Goal: Task Accomplishment & Management: Manage account settings

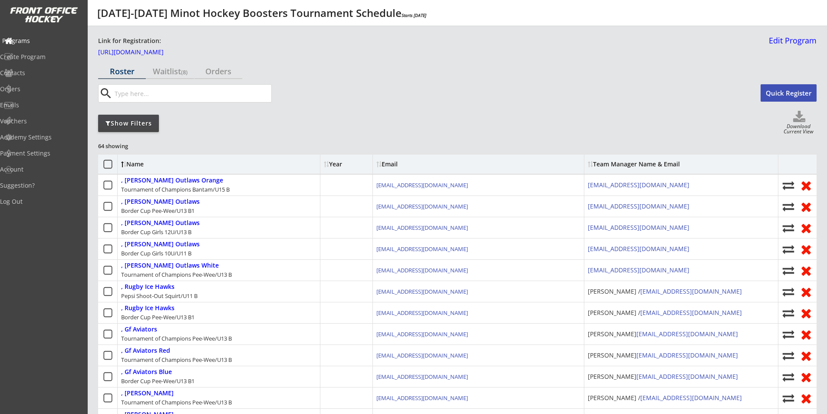
click at [36, 43] on div "Programs" at bounding box center [41, 41] width 78 height 6
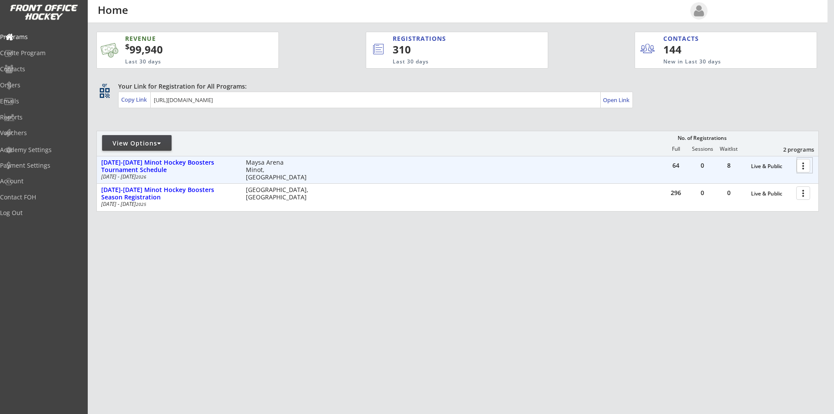
click at [806, 165] on div at bounding box center [804, 165] width 15 height 15
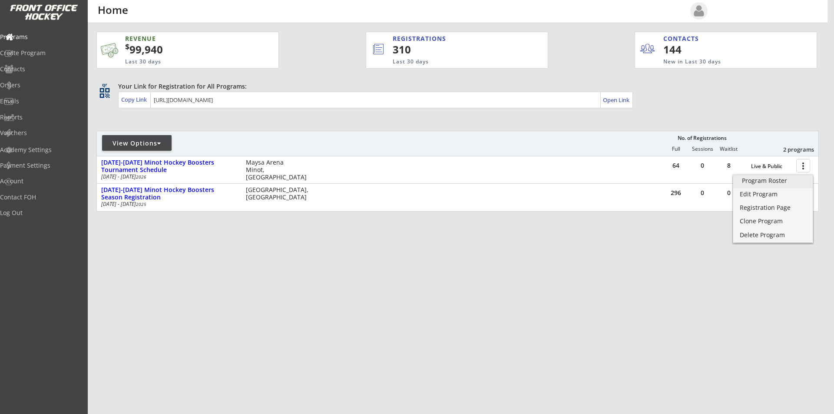
click at [776, 184] on div "Program Roster" at bounding box center [773, 181] width 62 height 6
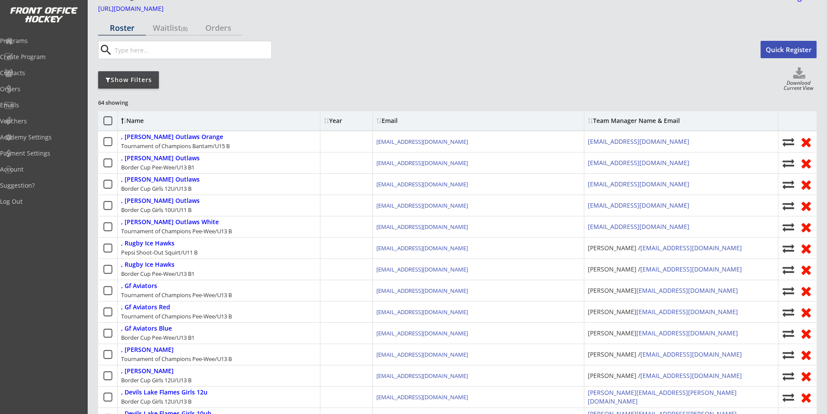
scroll to position [43, 0]
click at [142, 81] on div "Show Filters" at bounding box center [128, 80] width 61 height 9
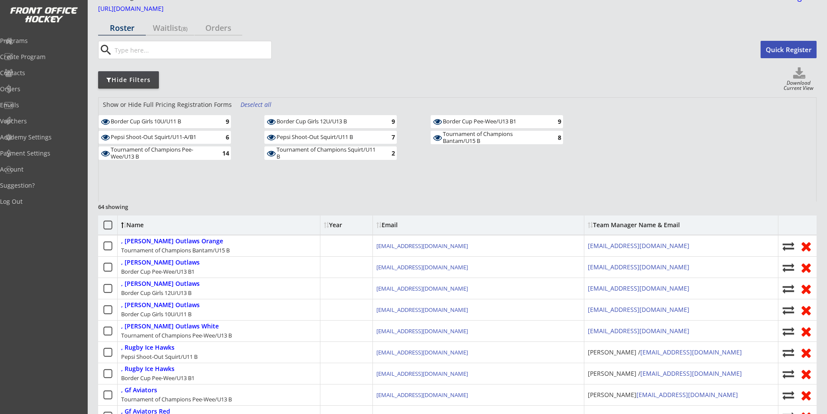
click at [172, 122] on div "Border Cup Girls 10U/U11 B" at bounding box center [161, 121] width 101 height 7
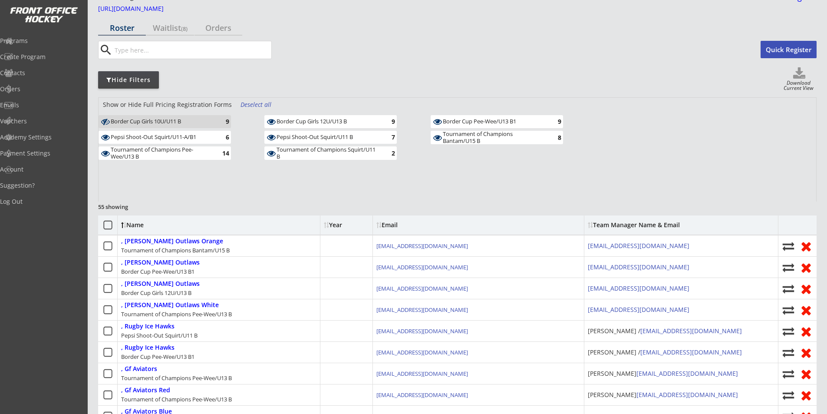
click at [167, 150] on div "Tournament of Champions Pee-Wee/U13 B" at bounding box center [161, 152] width 101 height 13
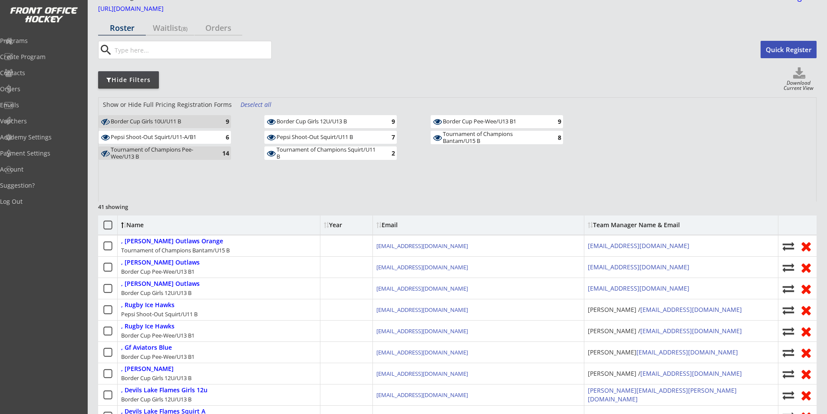
click at [315, 154] on div "Tournament of Champions Squirt/U11 B" at bounding box center [327, 152] width 101 height 13
click at [321, 136] on div "Pepsi Shoot-Out Squirt/U11 B" at bounding box center [327, 137] width 101 height 7
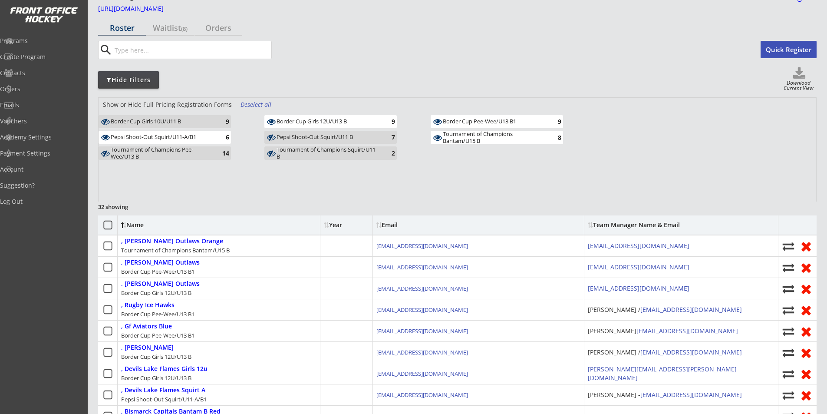
click at [322, 125] on div "Border Cup Girls 12U/U13 B" at bounding box center [327, 121] width 101 height 7
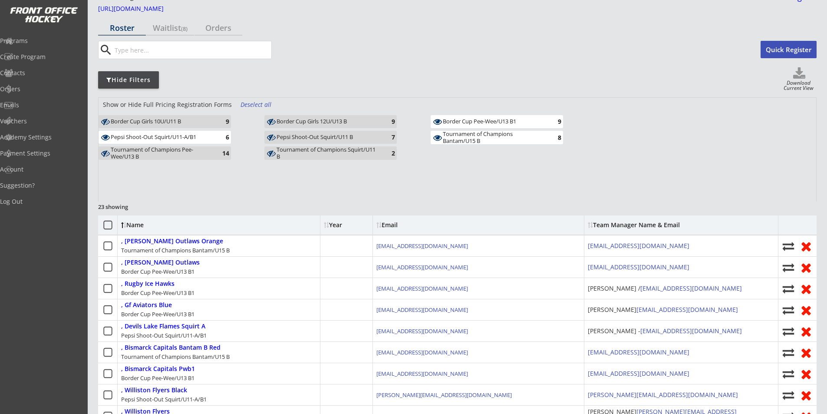
click at [458, 122] on div "Border Cup Pee-Wee/U13 B1" at bounding box center [493, 121] width 101 height 7
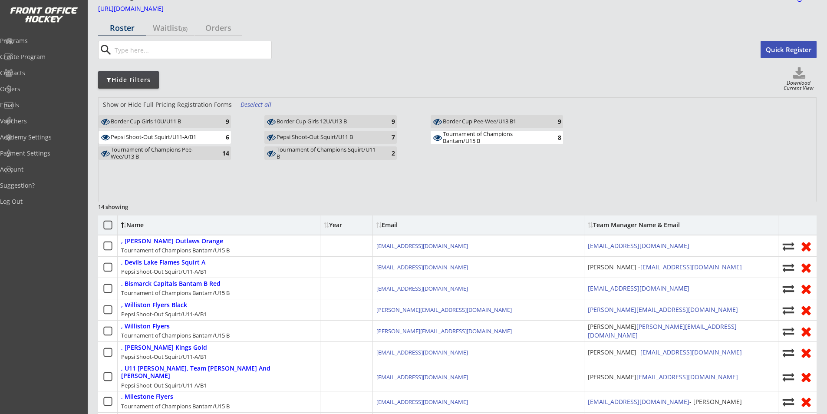
click at [460, 135] on div "Tournament of Champions Bantam/U15 B" at bounding box center [493, 137] width 101 height 13
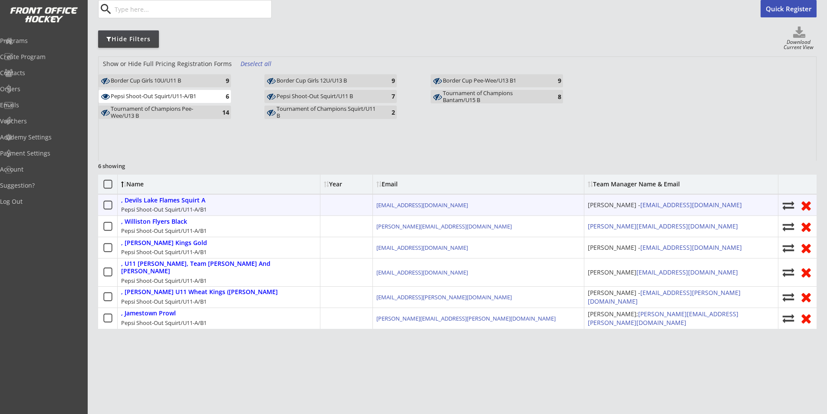
scroll to position [69, 0]
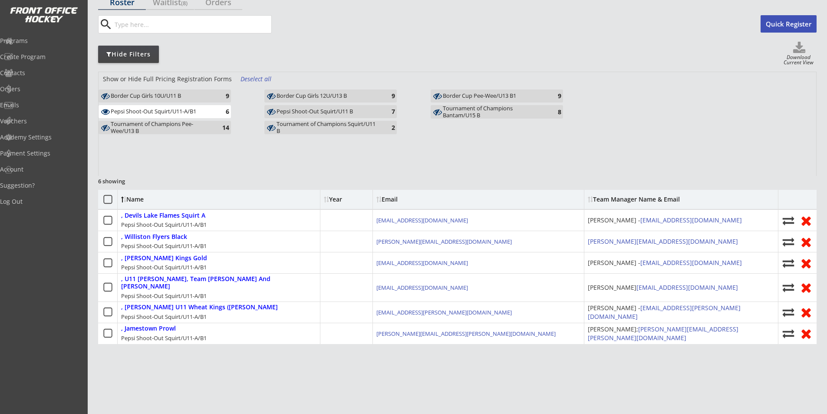
click at [163, 111] on div "Pepsi Shoot-Out Squirt/U11-A/B1" at bounding box center [161, 111] width 101 height 7
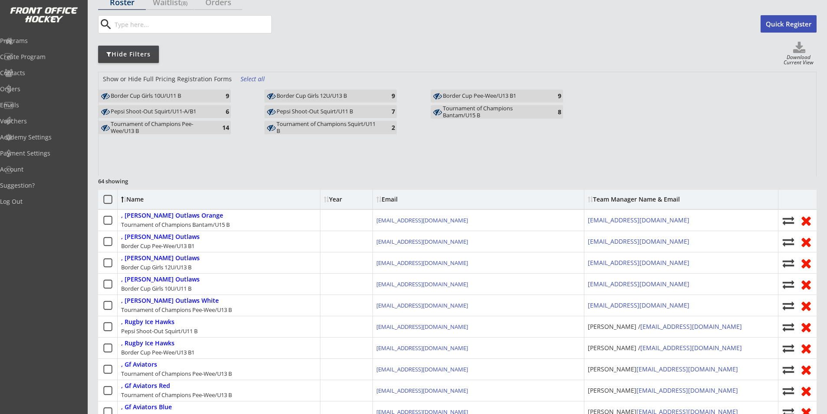
click at [327, 112] on div "Pepsi Shoot-Out Squirt/U11 B" at bounding box center [327, 111] width 101 height 7
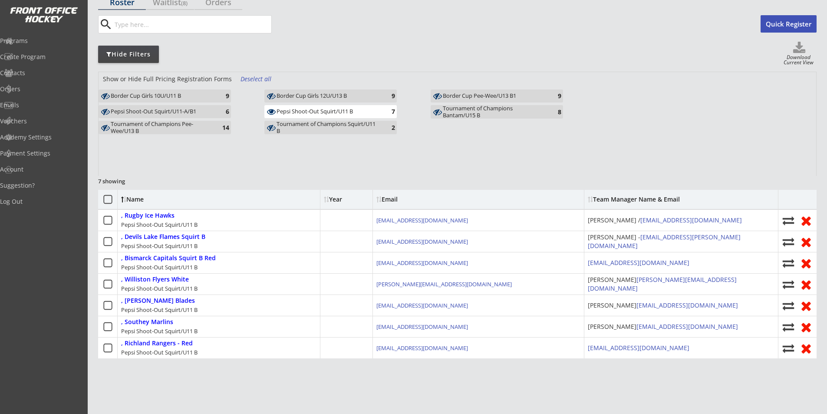
click at [297, 110] on div "Pepsi Shoot-Out Squirt/U11 B" at bounding box center [327, 111] width 101 height 7
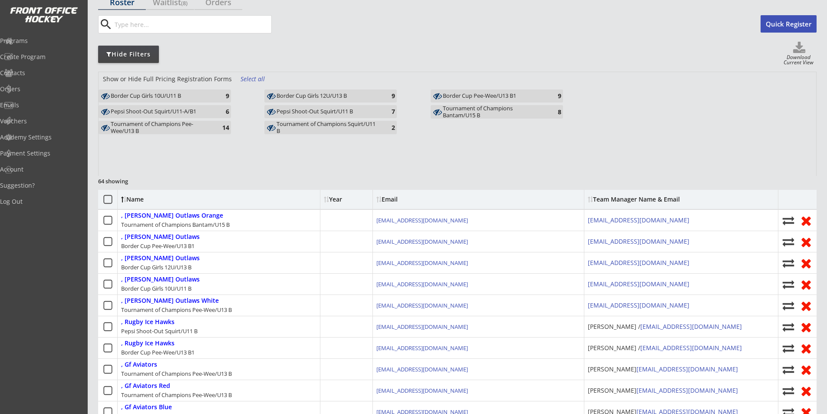
click at [191, 115] on div "Pepsi Shoot-Out Squirt/U11-A/B1" at bounding box center [161, 112] width 101 height 8
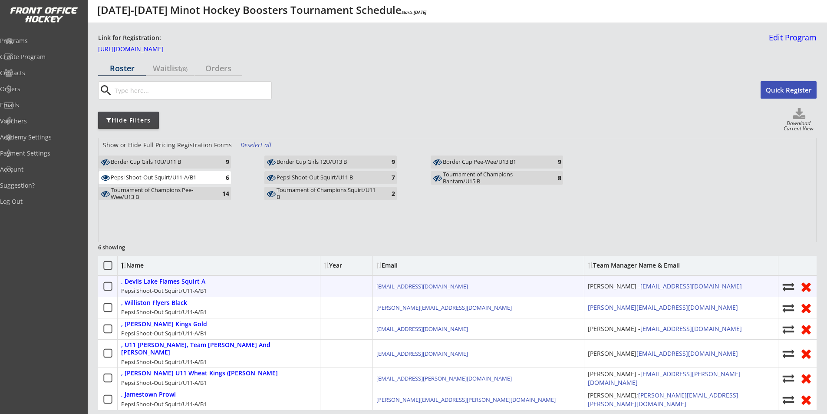
scroll to position [0, 0]
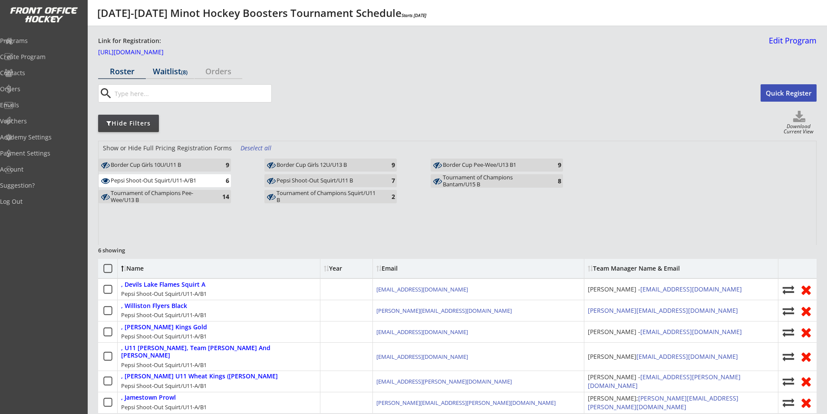
click at [173, 74] on div "Waitlist (8)" at bounding box center [170, 71] width 48 height 8
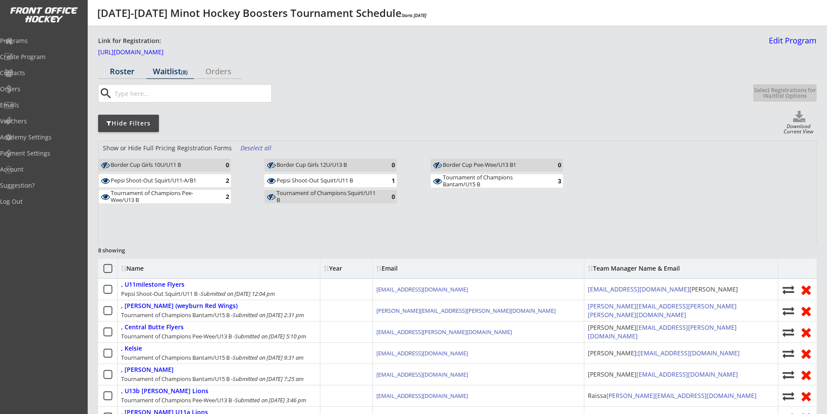
click at [122, 71] on div "Roster" at bounding box center [122, 71] width 48 height 8
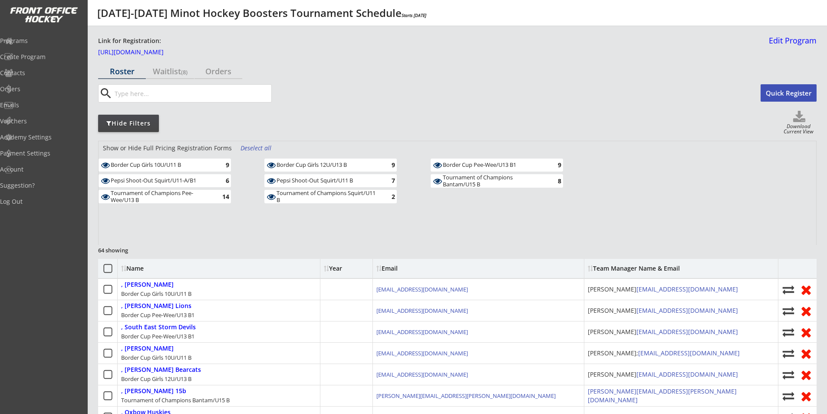
click at [249, 147] on div "Deselect all" at bounding box center [257, 148] width 32 height 9
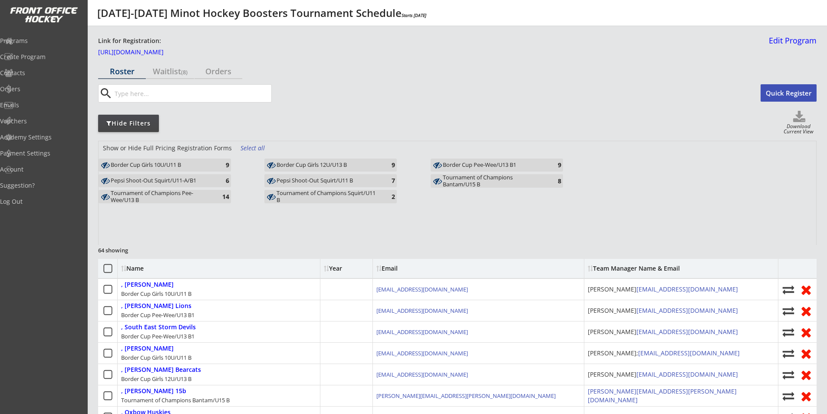
click at [168, 181] on div "Pepsi Shoot-Out Squirt/U11-A/B1" at bounding box center [161, 180] width 101 height 7
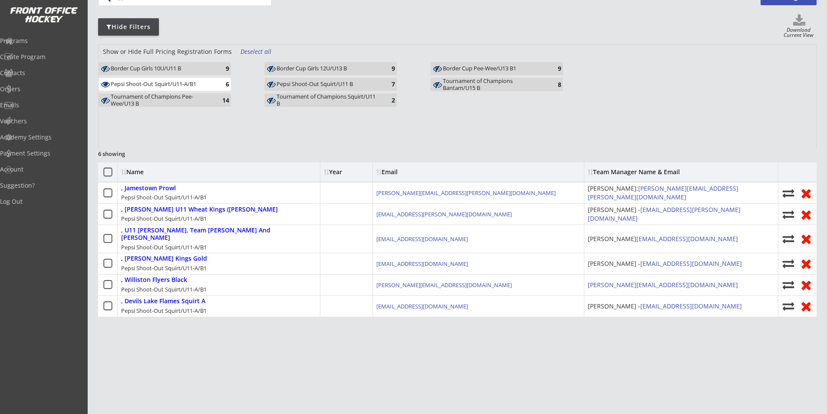
scroll to position [112, 0]
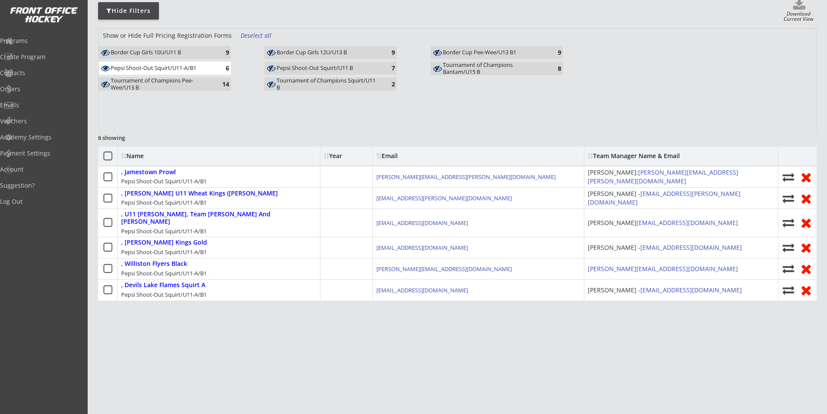
click at [171, 72] on div "Pepsi Shoot-Out Squirt/U11-A/B1" at bounding box center [161, 68] width 101 height 8
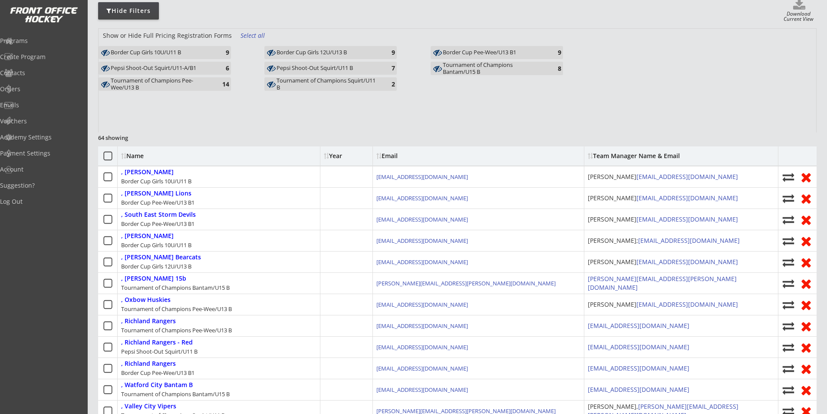
click at [308, 69] on div "Pepsi Shoot-Out Squirt/U11 B" at bounding box center [327, 68] width 101 height 7
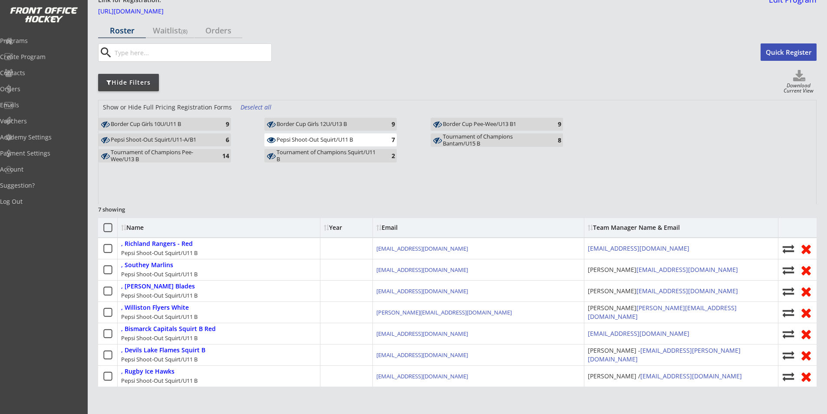
scroll to position [0, 0]
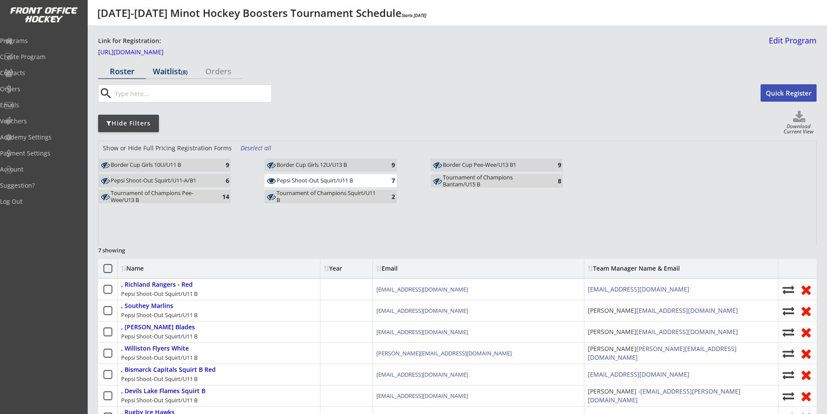
click at [173, 71] on div "Waitlist (8)" at bounding box center [170, 71] width 48 height 8
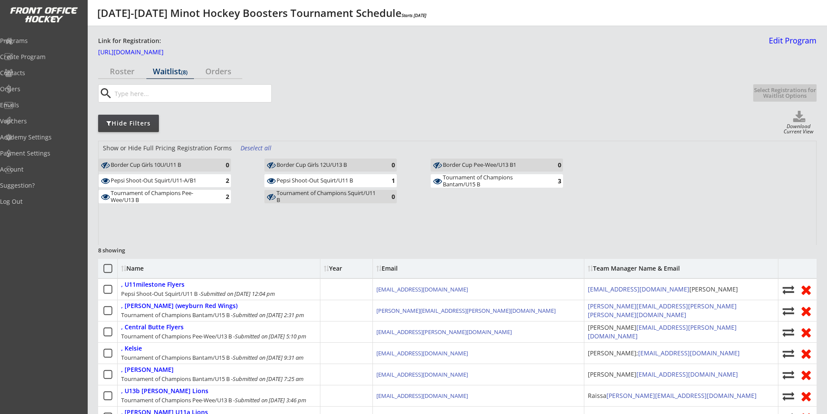
click at [169, 182] on div "Pepsi Shoot-Out Squirt/U11-A/B1" at bounding box center [161, 180] width 101 height 7
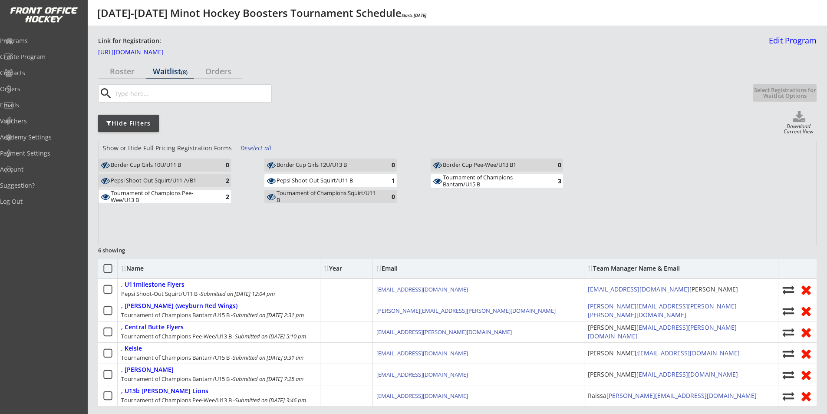
click at [165, 199] on div "Tournament of Champions Pee-Wee/U13 B" at bounding box center [161, 196] width 101 height 13
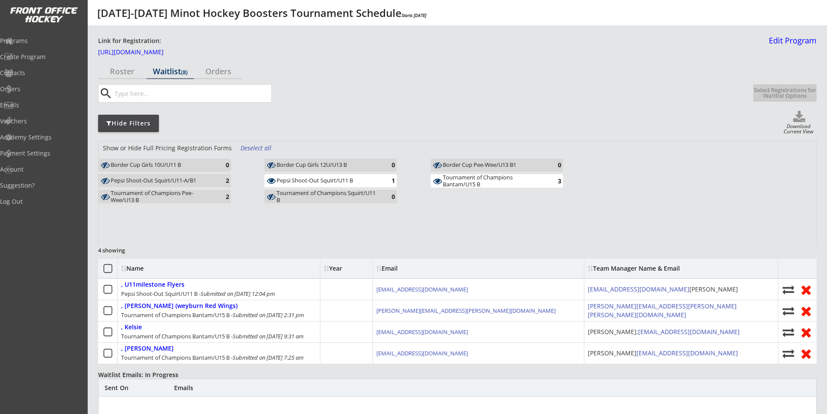
click at [489, 182] on div "Tournament of Champions Bantam/U15 B" at bounding box center [493, 180] width 101 height 13
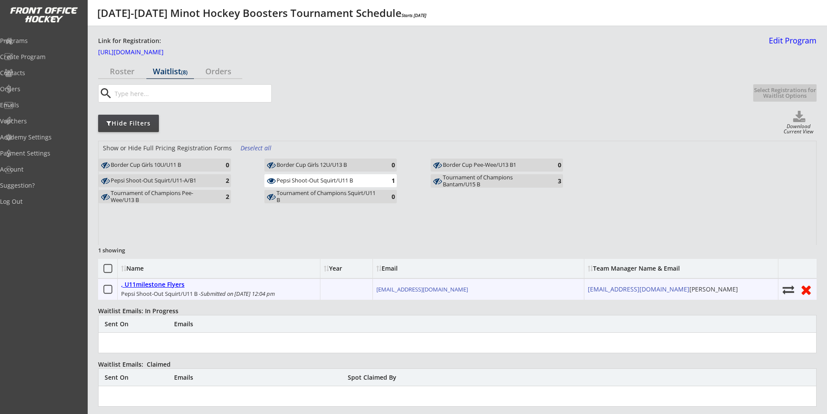
click at [170, 283] on div ", U11milestone Flyers" at bounding box center [152, 284] width 63 height 7
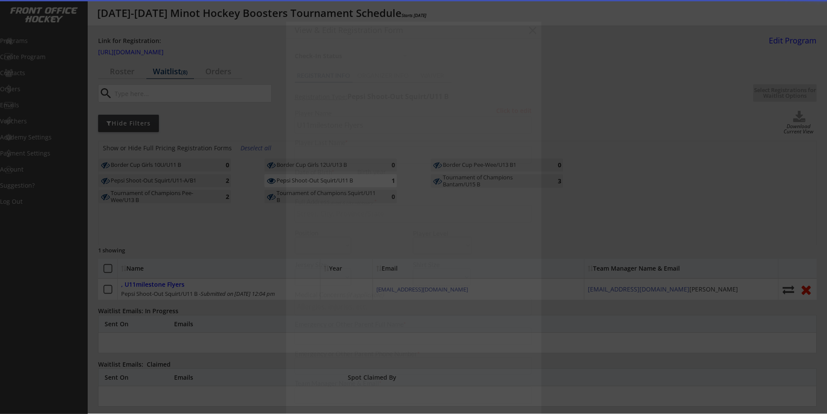
type input "Meghan19_7@hotmail.com Meghan Stephenson"
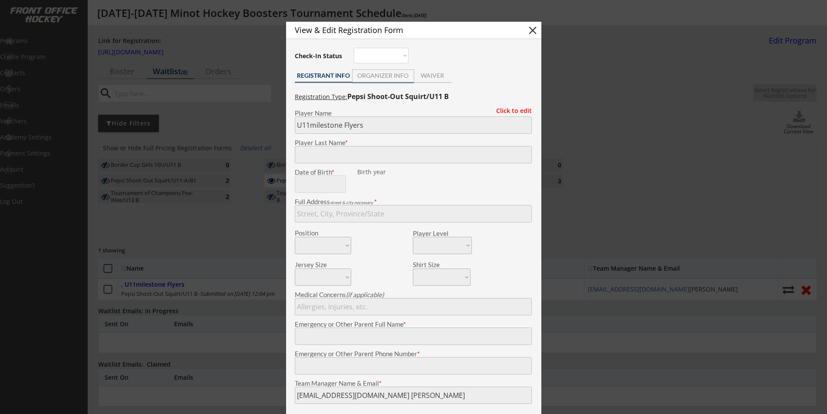
click at [388, 78] on div "ORGANIZER INFO" at bounding box center [383, 76] width 61 height 6
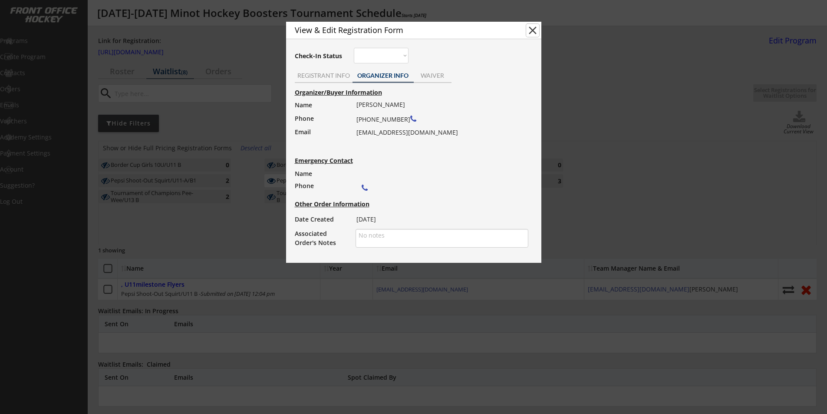
click at [532, 28] on button "close" at bounding box center [532, 30] width 13 height 13
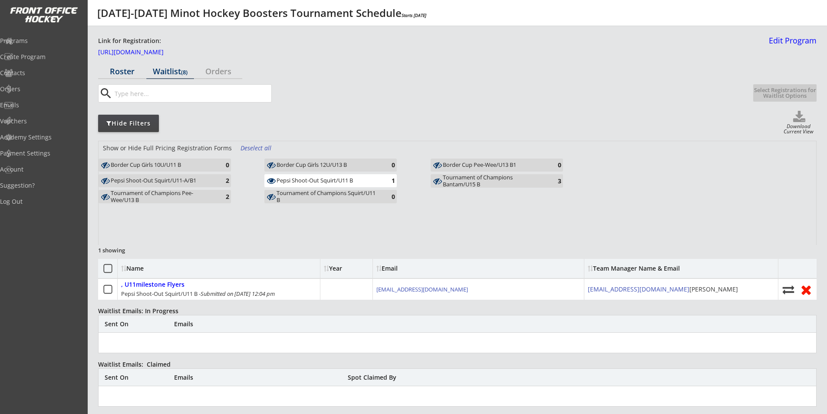
click at [123, 71] on div "Roster" at bounding box center [122, 71] width 48 height 8
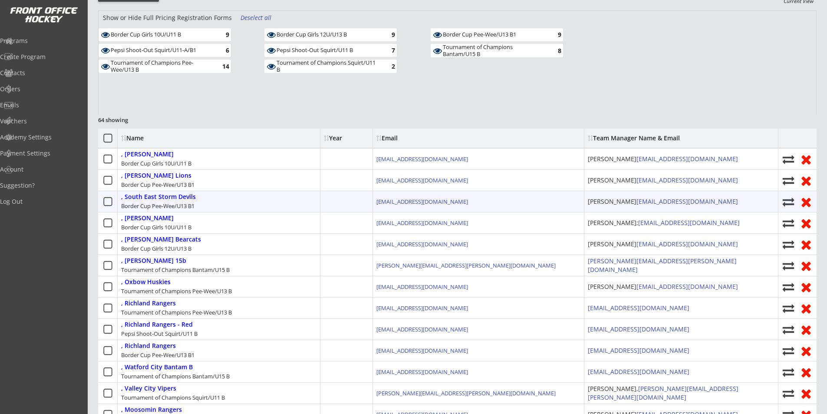
scroll to position [87, 0]
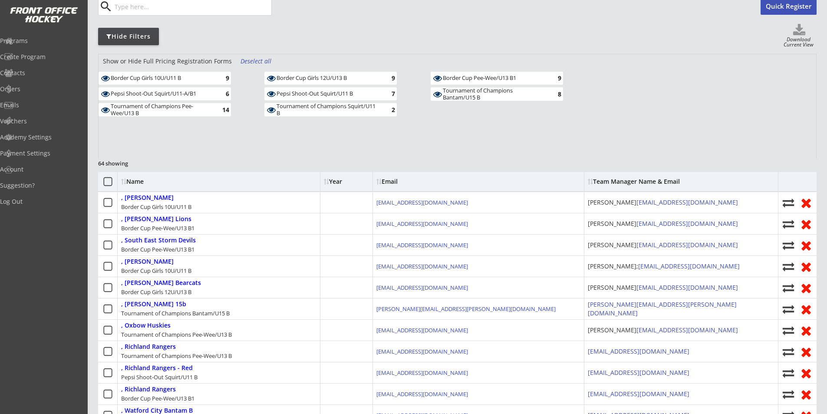
click at [244, 61] on div "Deselect all" at bounding box center [257, 61] width 32 height 9
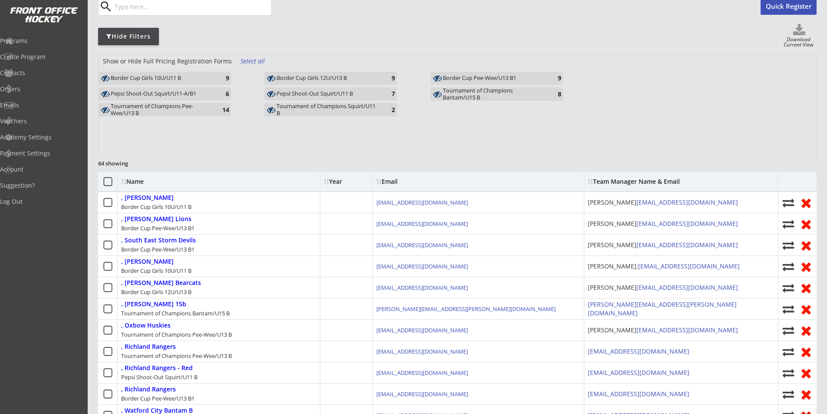
click at [319, 97] on div "Pepsi Shoot-Out Squirt/U11 B" at bounding box center [327, 94] width 101 height 8
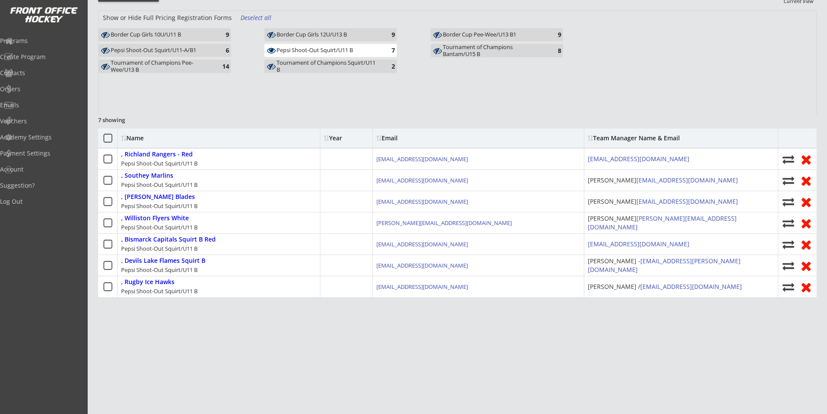
scroll to position [134, 0]
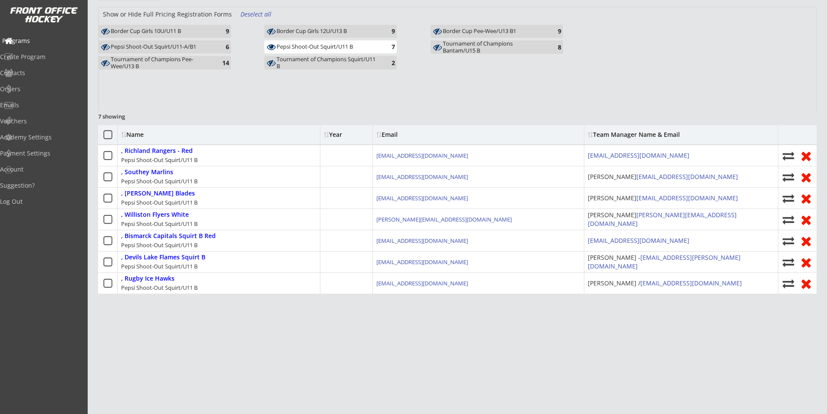
click at [41, 41] on div "Programs" at bounding box center [41, 41] width 78 height 6
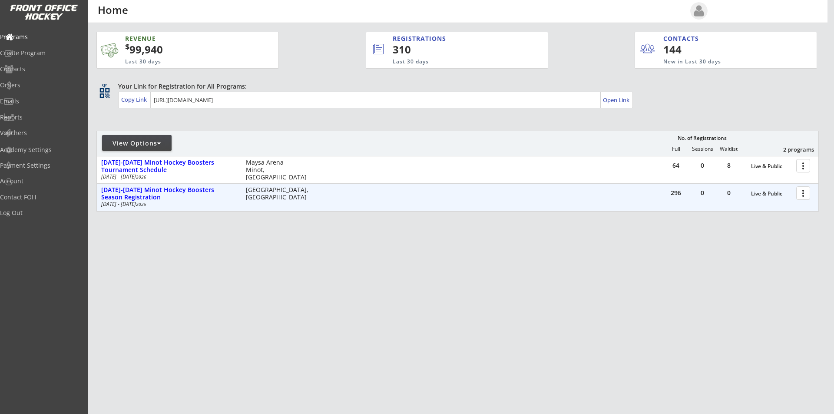
click at [803, 194] on div at bounding box center [804, 192] width 15 height 15
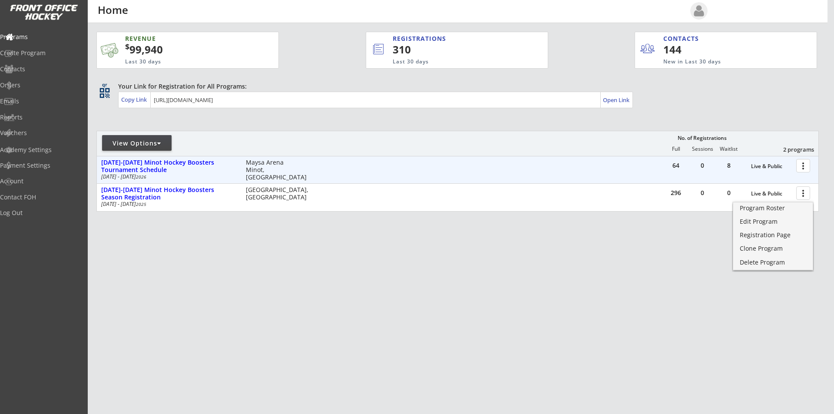
click at [801, 168] on div at bounding box center [804, 165] width 15 height 15
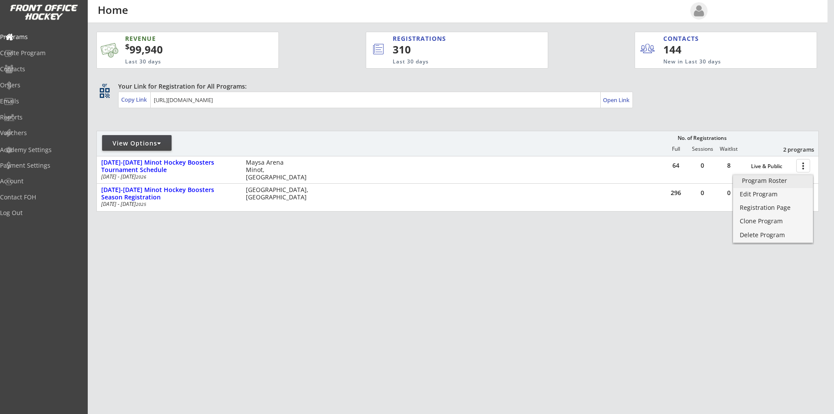
click at [775, 183] on div "Program Roster" at bounding box center [773, 181] width 62 height 6
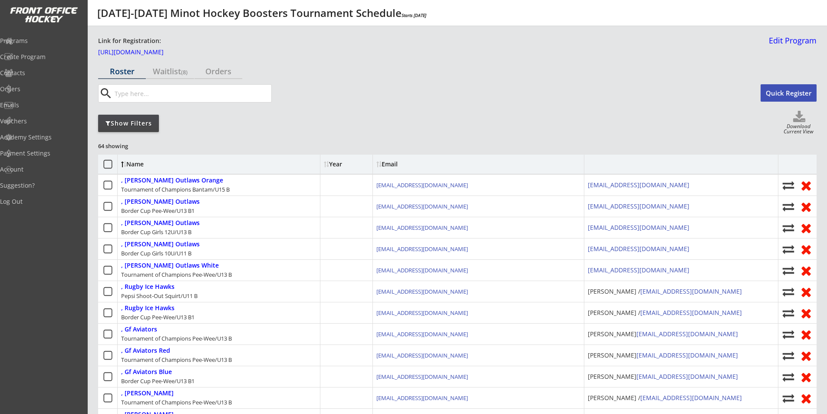
click at [130, 125] on div "Show Filters" at bounding box center [128, 123] width 61 height 9
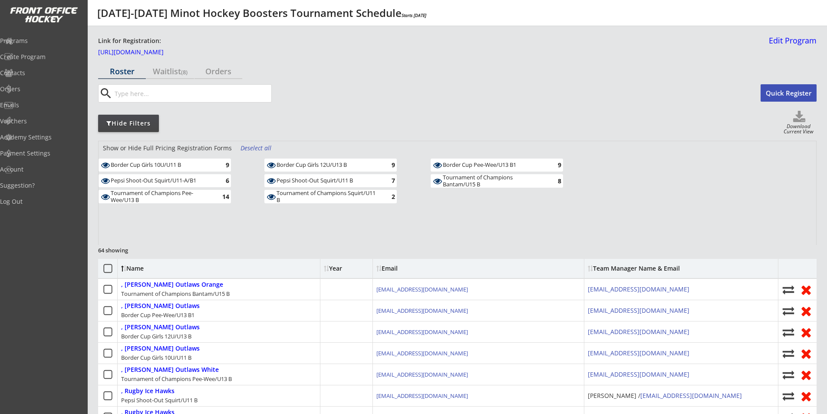
click at [253, 146] on div "Deselect all" at bounding box center [257, 148] width 32 height 9
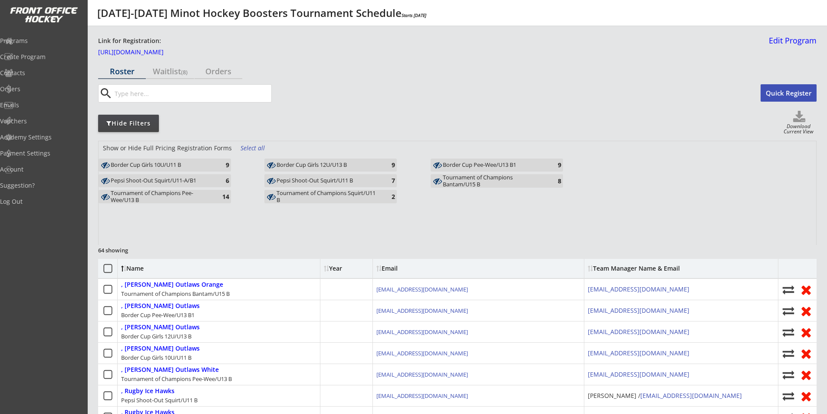
click at [316, 179] on div "Pepsi Shoot-Out Squirt/U11 B" at bounding box center [327, 180] width 101 height 7
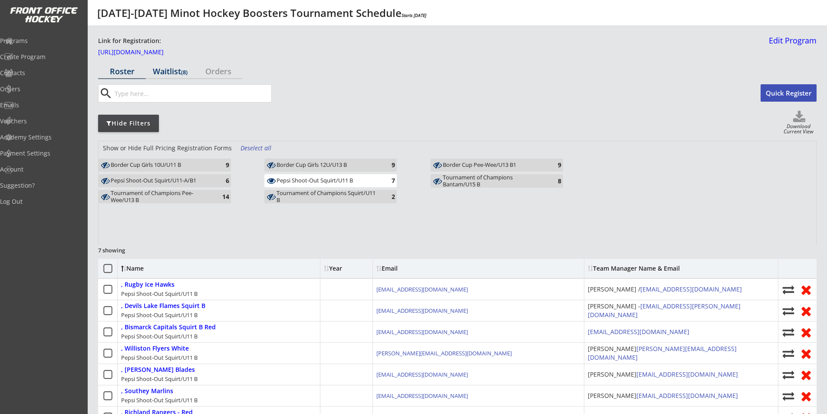
drag, startPoint x: 174, startPoint y: 73, endPoint x: 232, endPoint y: 126, distance: 78.7
click at [174, 73] on div "Waitlist (8)" at bounding box center [170, 71] width 48 height 8
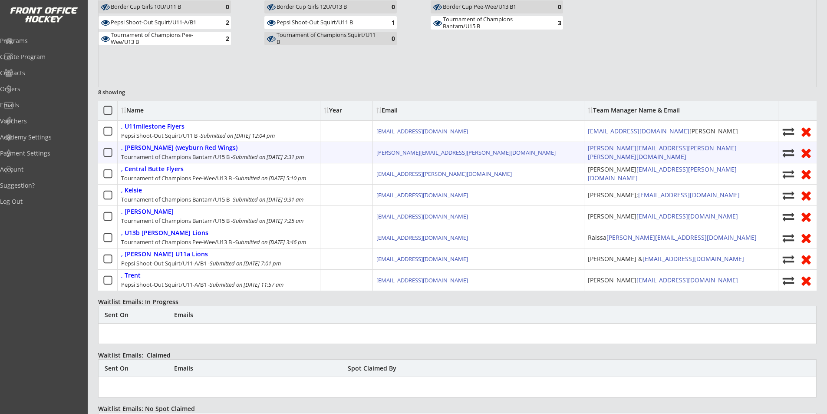
scroll to position [174, 0]
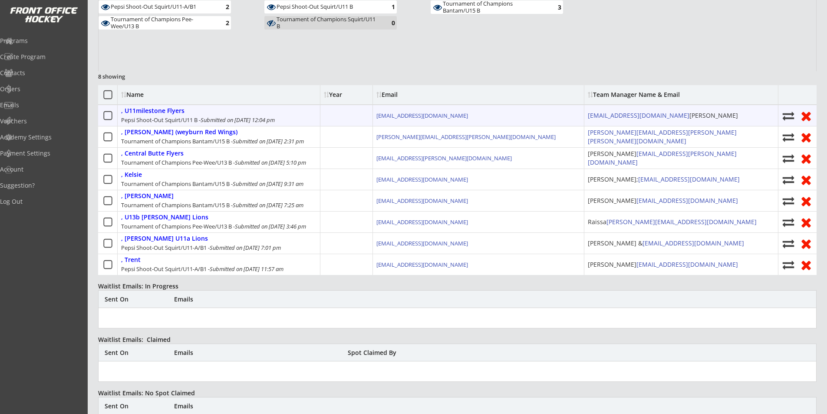
click at [788, 115] on icon at bounding box center [788, 116] width 13 height 12
select select ""Register Player - No Payment""
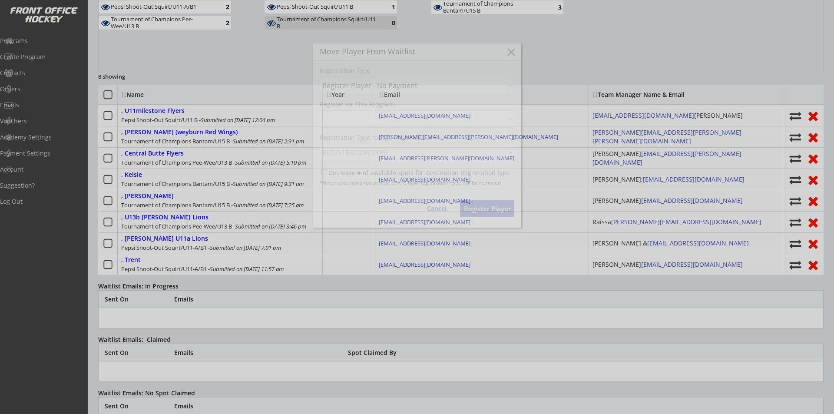
select select ""1348695171700984260__LOOKUP__1742412820987x537569710311735300""
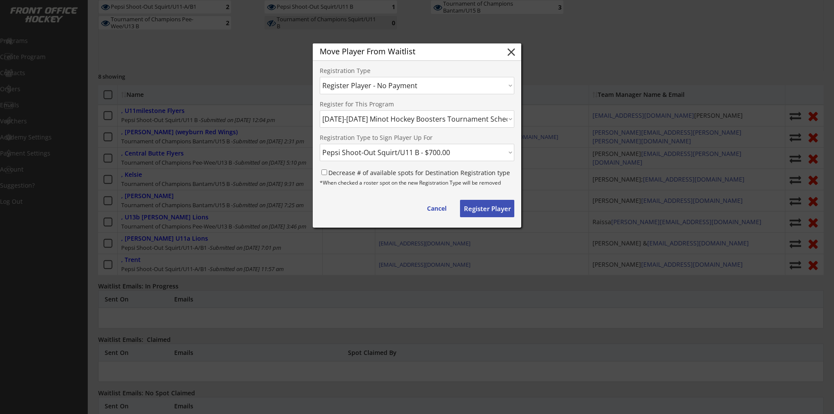
click at [393, 90] on select "Choose an option... Move Player to a Different Waitlist Register Player - No Pa…" at bounding box center [417, 85] width 195 height 17
click at [320, 77] on select "Choose an option... Move Player to a Different Waitlist Register Player - No Pa…" at bounding box center [417, 85] width 195 height 17
click at [489, 208] on button "Register Player" at bounding box center [487, 208] width 54 height 17
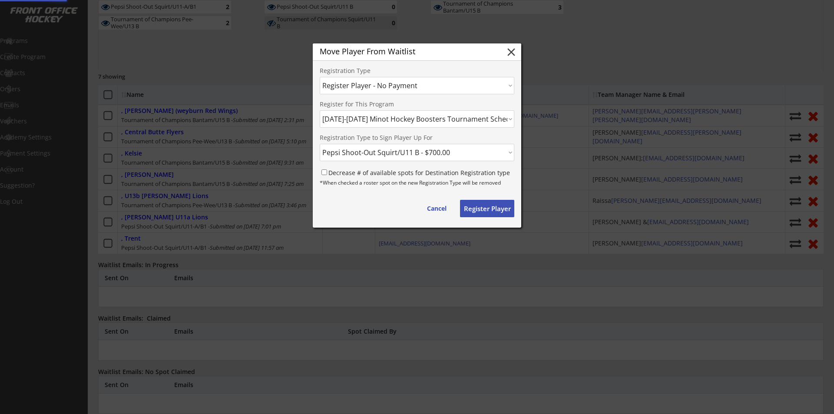
select select ""PLACEHOLDER_1427118222253""
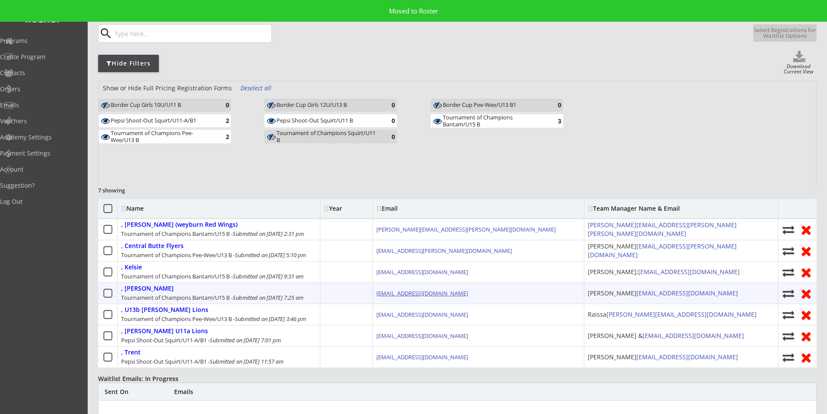
scroll to position [0, 0]
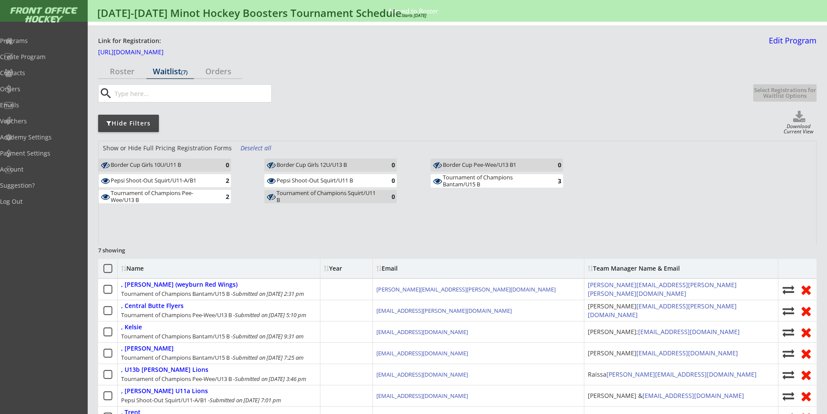
click at [250, 150] on div "Deselect all" at bounding box center [257, 148] width 32 height 9
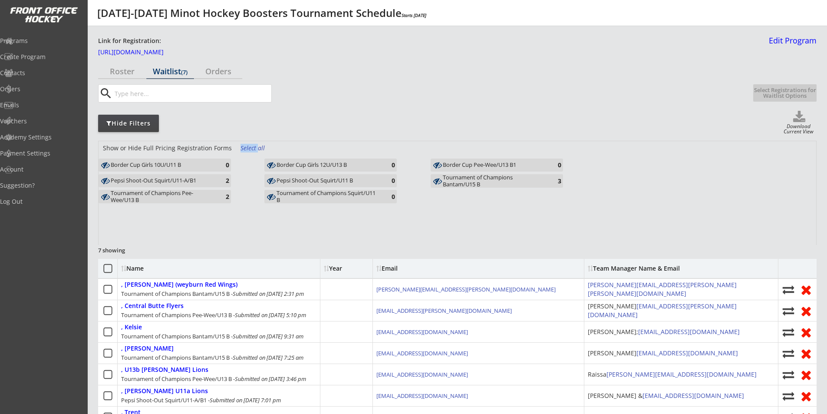
click at [250, 150] on div "Select all" at bounding box center [257, 148] width 32 height 9
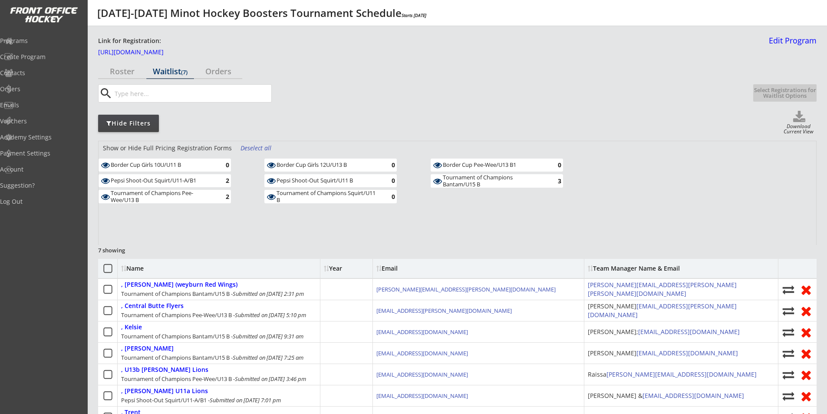
click at [252, 149] on div "Deselect all" at bounding box center [257, 148] width 32 height 9
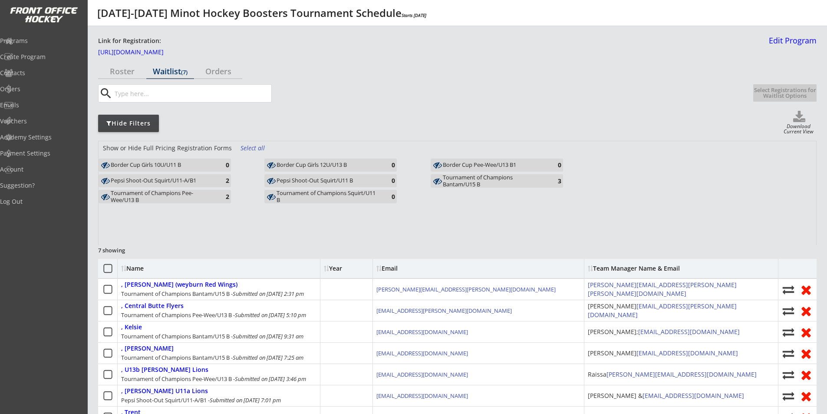
click at [315, 182] on div "Pepsi Shoot-Out Squirt/U11 B" at bounding box center [327, 180] width 101 height 7
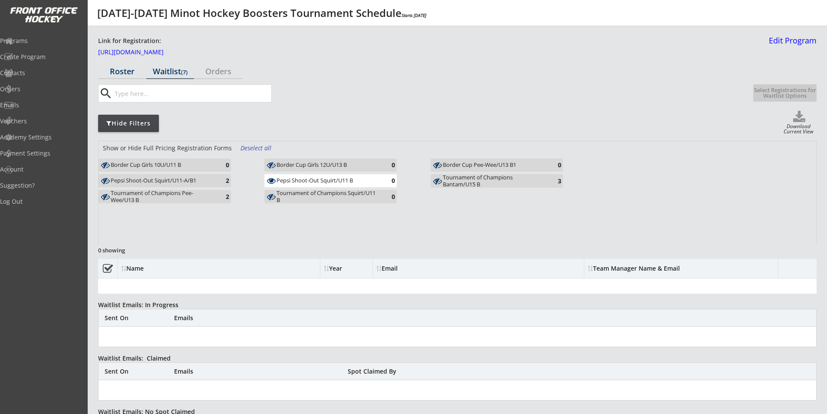
click at [126, 71] on div "Roster" at bounding box center [122, 71] width 48 height 8
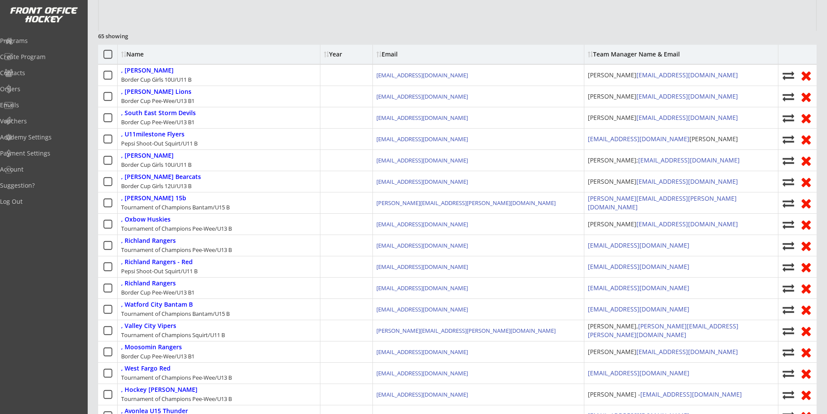
scroll to position [43, 0]
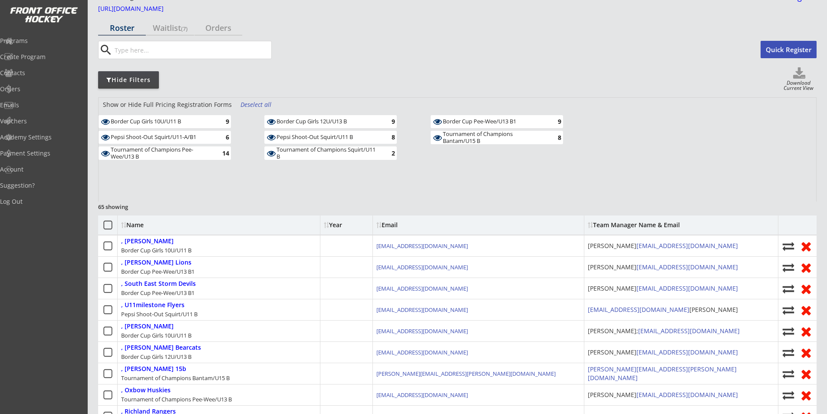
click at [251, 104] on div "Deselect all" at bounding box center [257, 104] width 32 height 9
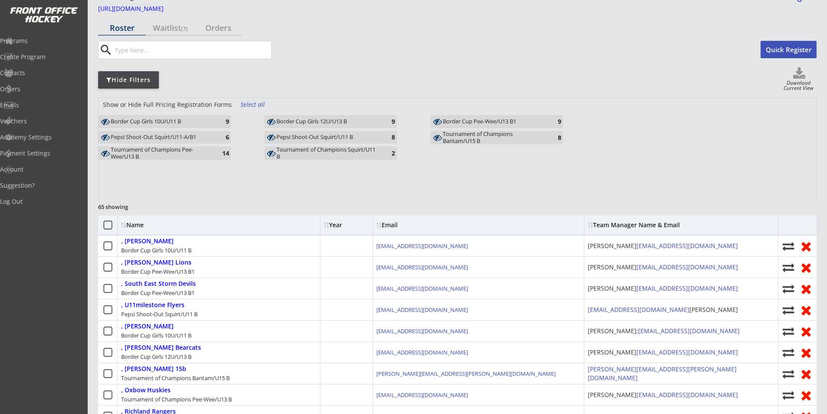
click at [320, 138] on div "Pepsi Shoot-Out Squirt/U11 B" at bounding box center [327, 137] width 101 height 7
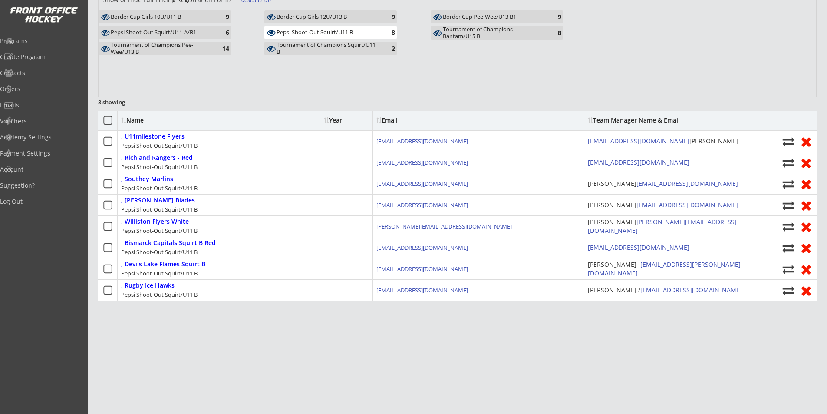
scroll to position [155, 0]
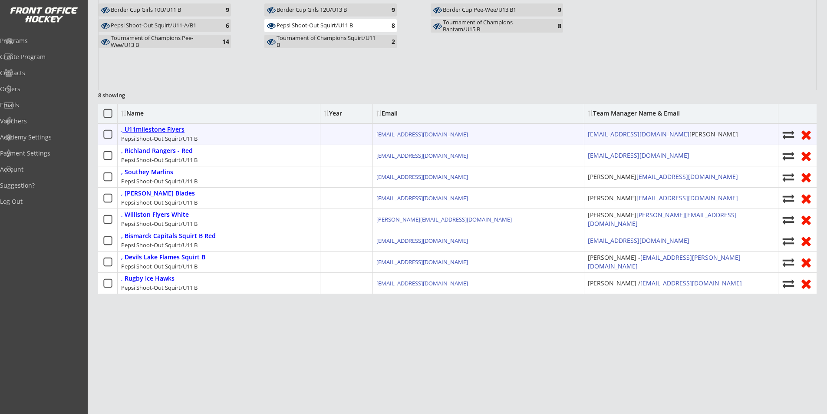
click at [171, 130] on div ", U11milestone Flyers" at bounding box center [152, 129] width 63 height 7
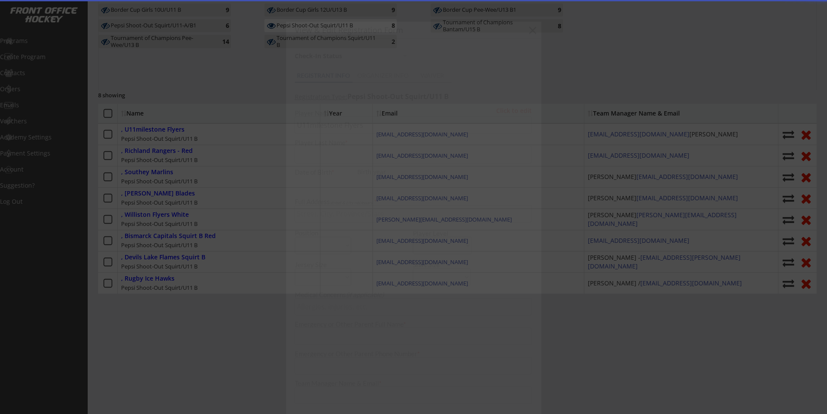
type input "Meghan19_7@hotmail.com Meghan Stephenson"
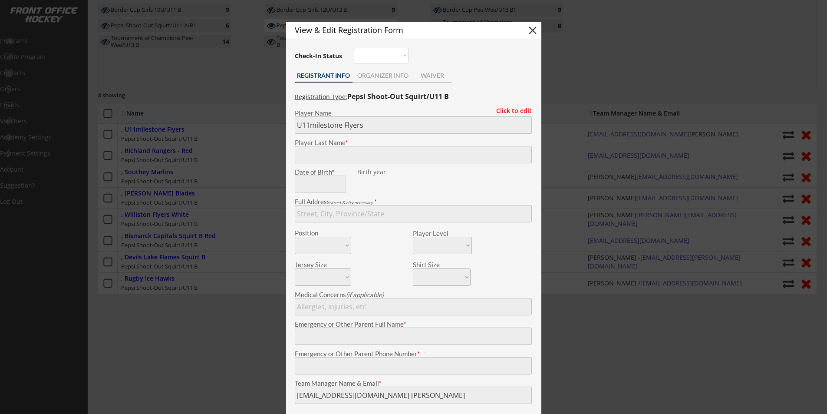
click at [532, 27] on button "close" at bounding box center [532, 30] width 13 height 13
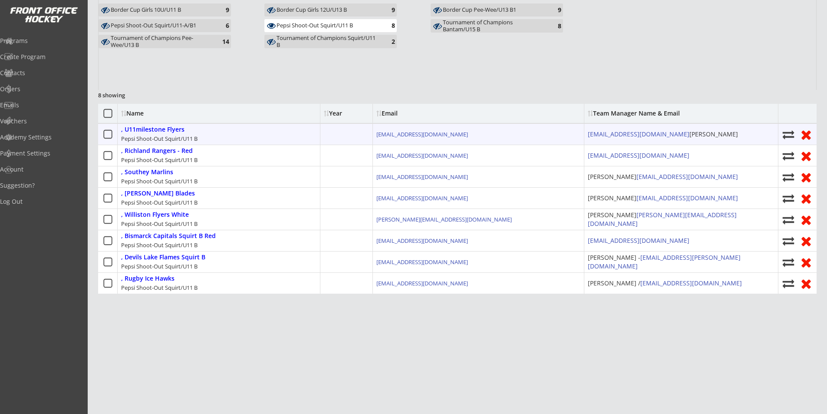
click at [106, 133] on icon at bounding box center [107, 134] width 11 height 11
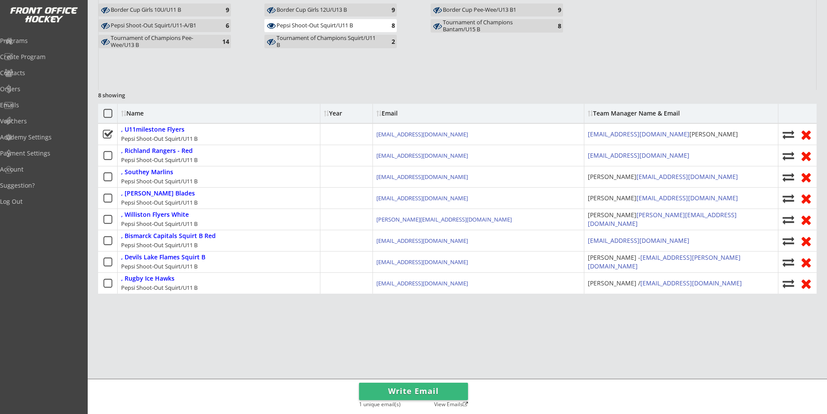
click at [442, 388] on button "Write Email" at bounding box center [413, 391] width 109 height 17
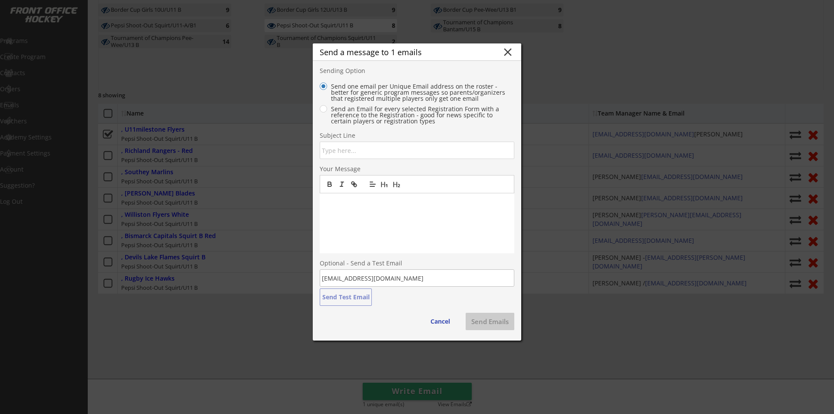
click at [375, 151] on input "input" at bounding box center [417, 150] width 195 height 17
click at [512, 51] on button "close" at bounding box center [507, 52] width 13 height 13
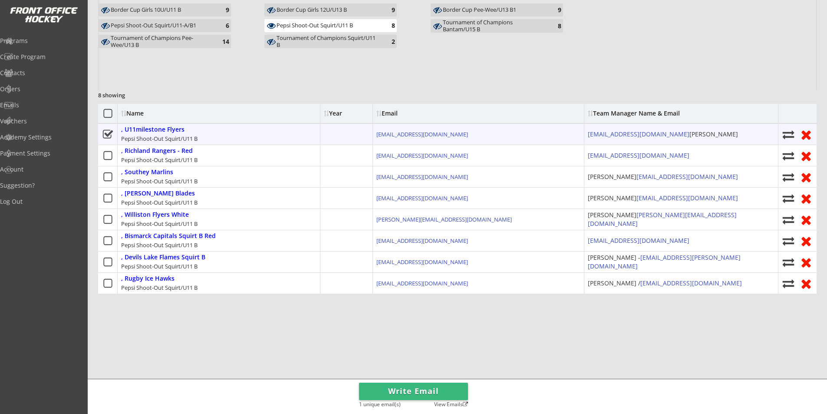
click at [106, 133] on icon at bounding box center [107, 134] width 11 height 11
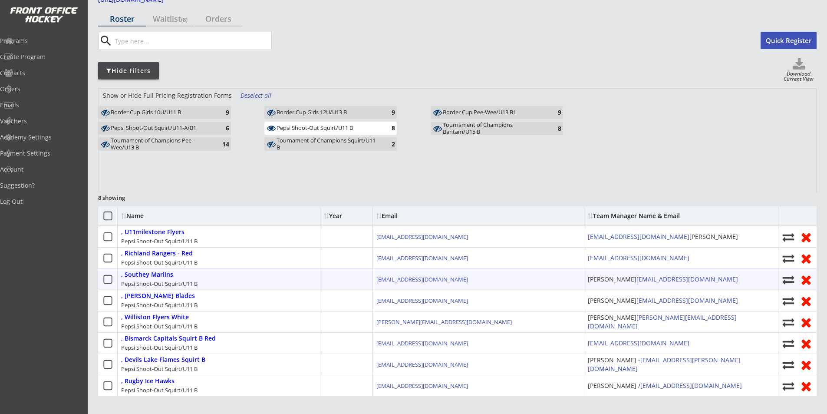
scroll to position [68, 0]
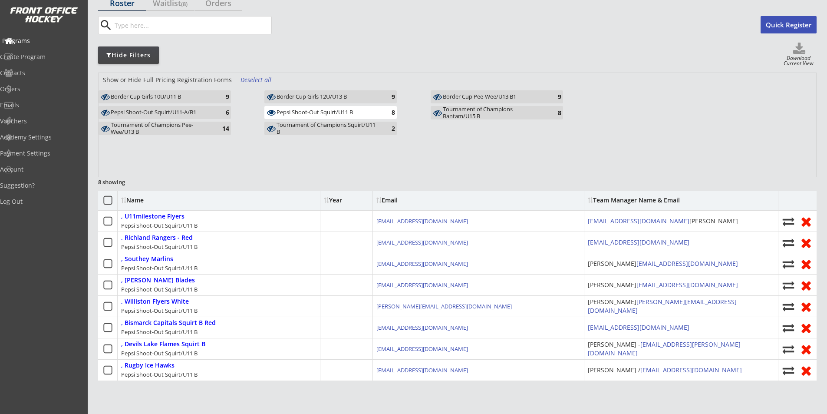
click at [38, 41] on div "Programs" at bounding box center [41, 41] width 78 height 6
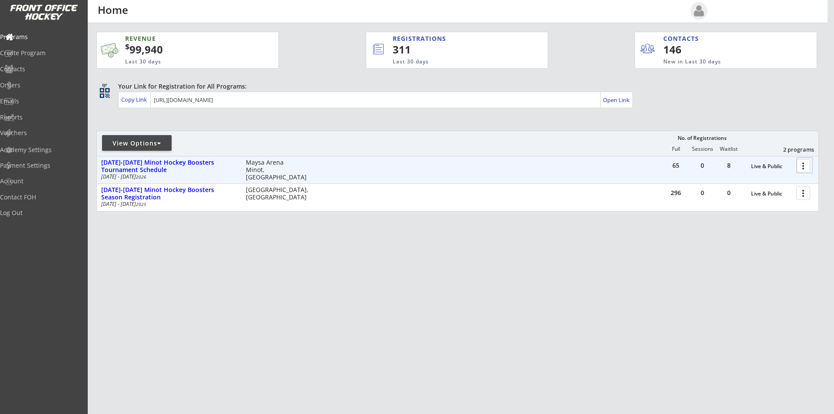
click at [803, 167] on div at bounding box center [804, 165] width 15 height 15
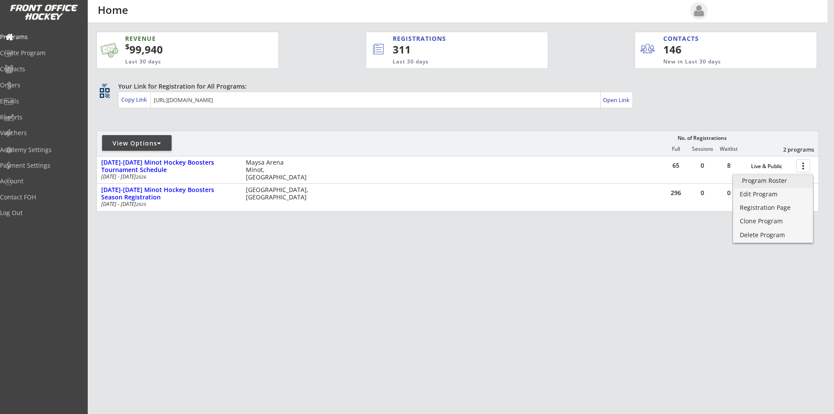
click at [783, 183] on div "Program Roster" at bounding box center [773, 181] width 62 height 6
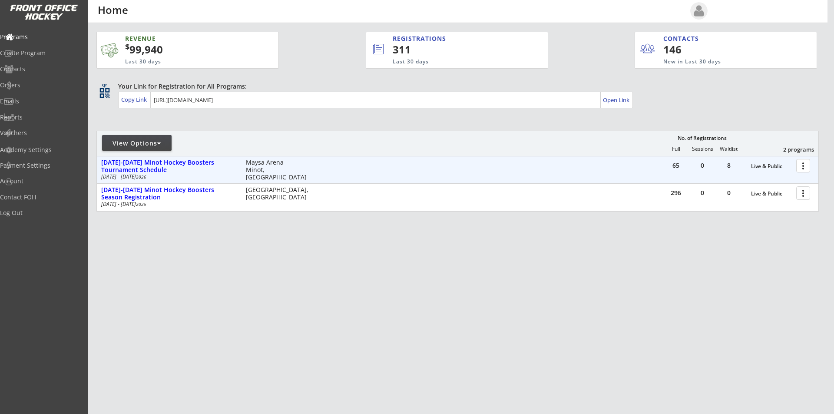
click at [801, 165] on div at bounding box center [804, 165] width 15 height 15
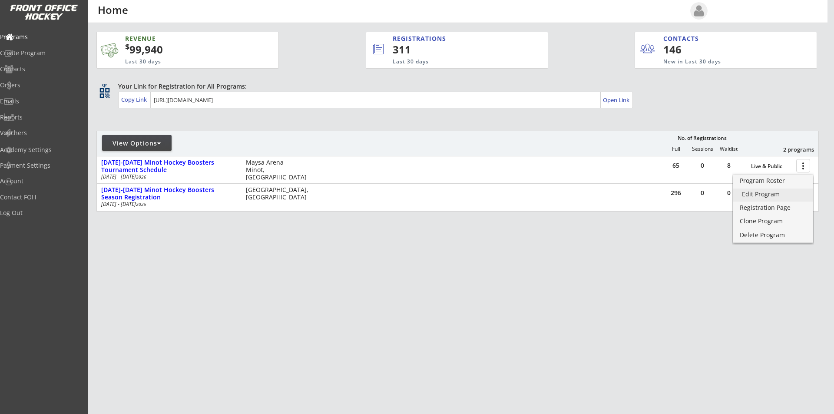
click at [780, 196] on div "Edit Program" at bounding box center [773, 194] width 62 height 6
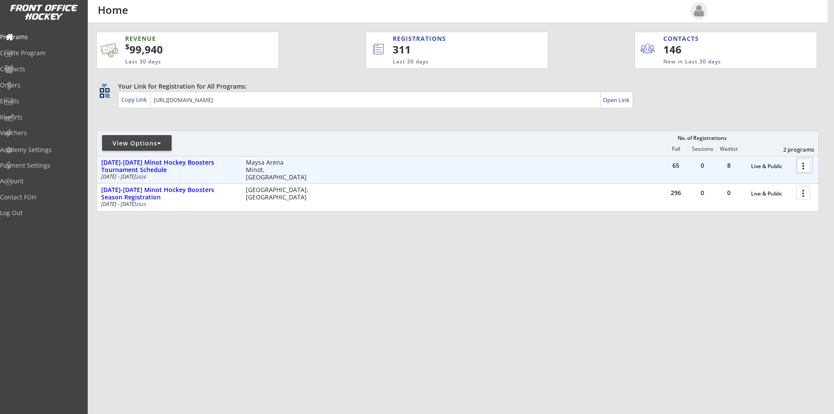
click at [803, 167] on div at bounding box center [804, 165] width 15 height 15
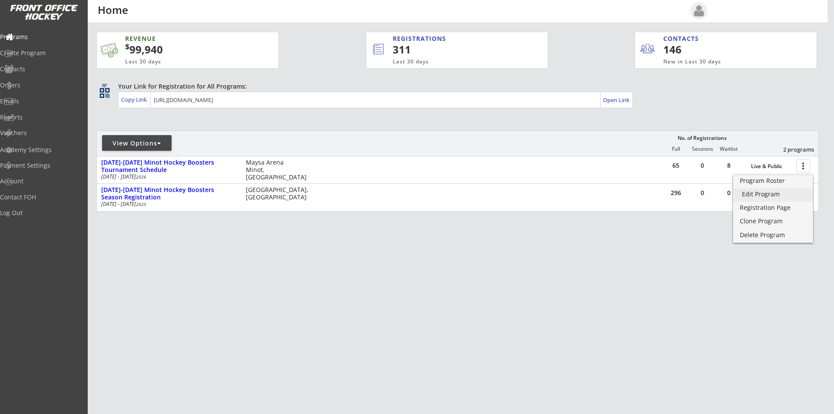
click at [779, 194] on div "Edit Program" at bounding box center [773, 194] width 62 height 6
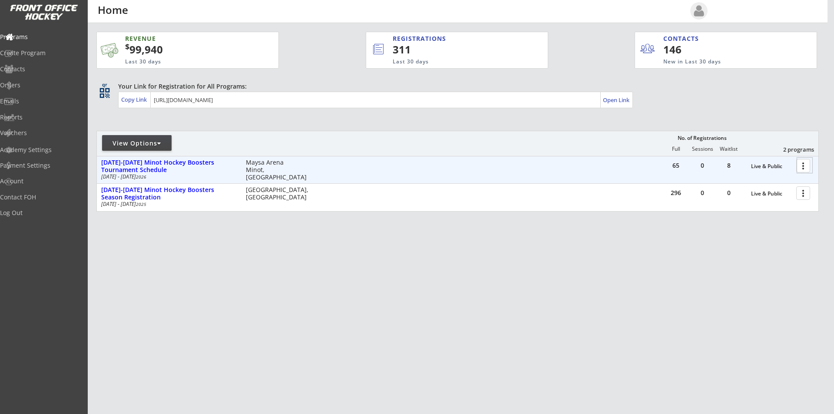
click at [802, 167] on div at bounding box center [804, 165] width 15 height 15
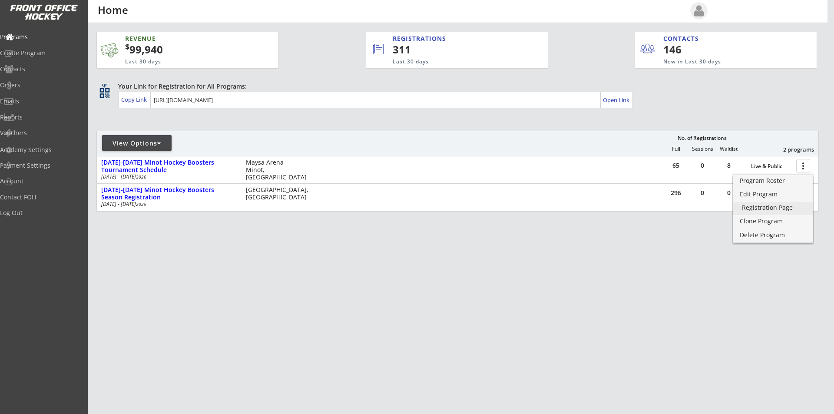
click at [767, 207] on div "Registration Page" at bounding box center [773, 208] width 62 height 6
click at [763, 185] on link "Program Roster" at bounding box center [772, 181] width 79 height 13
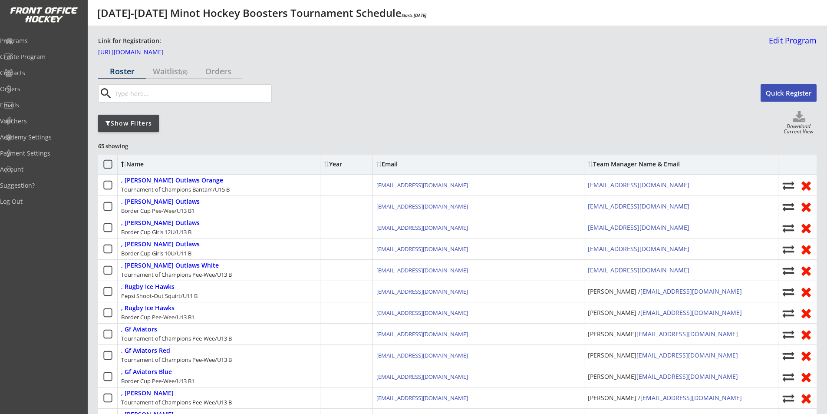
click at [129, 122] on div "Show Filters" at bounding box center [128, 123] width 61 height 9
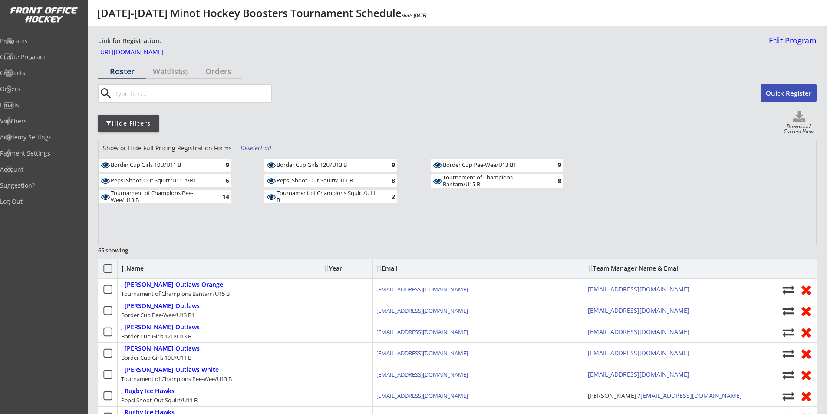
click at [251, 147] on div "Deselect all" at bounding box center [257, 148] width 32 height 9
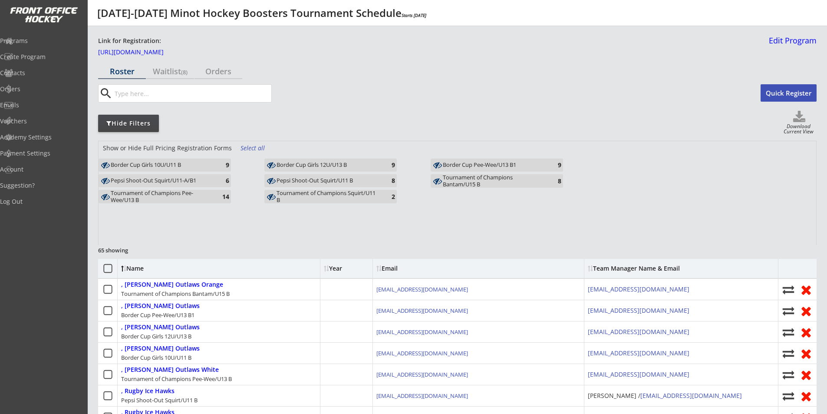
click at [314, 183] on div "Pepsi Shoot-Out Squirt/U11 B" at bounding box center [327, 180] width 101 height 7
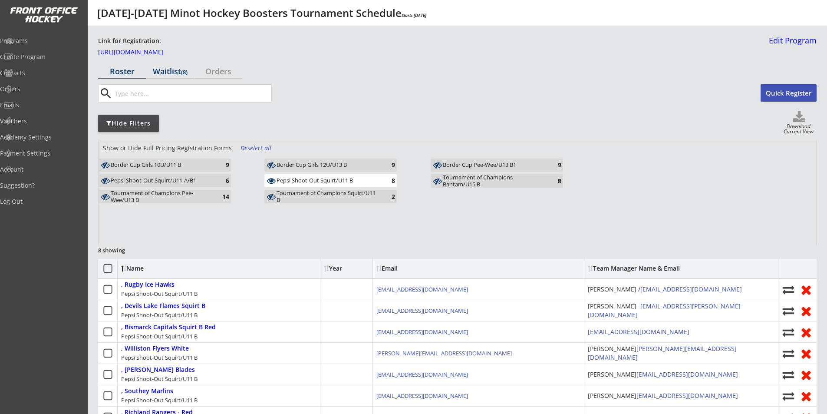
click at [181, 73] on div "Waitlist (8)" at bounding box center [170, 71] width 48 height 8
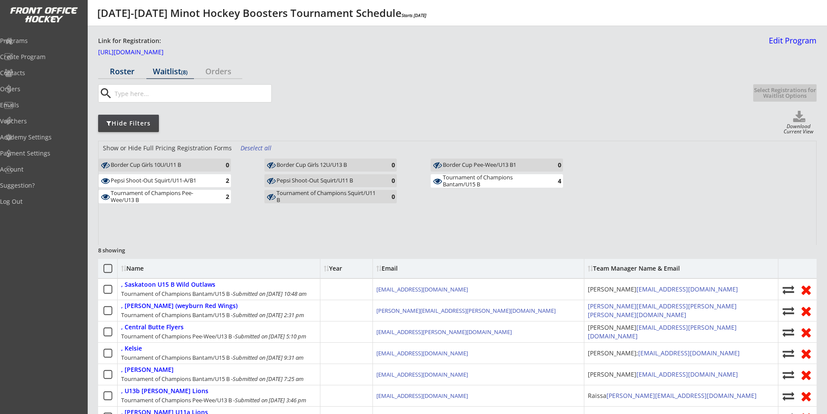
click at [123, 73] on div "Roster" at bounding box center [122, 71] width 48 height 8
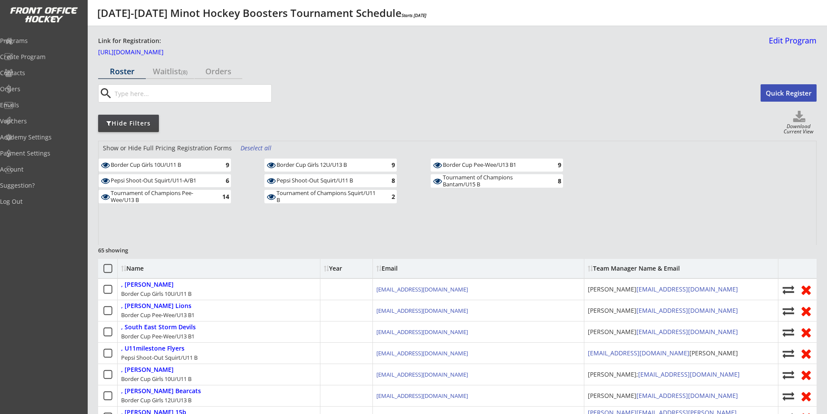
click at [249, 149] on div "Deselect all" at bounding box center [257, 148] width 32 height 9
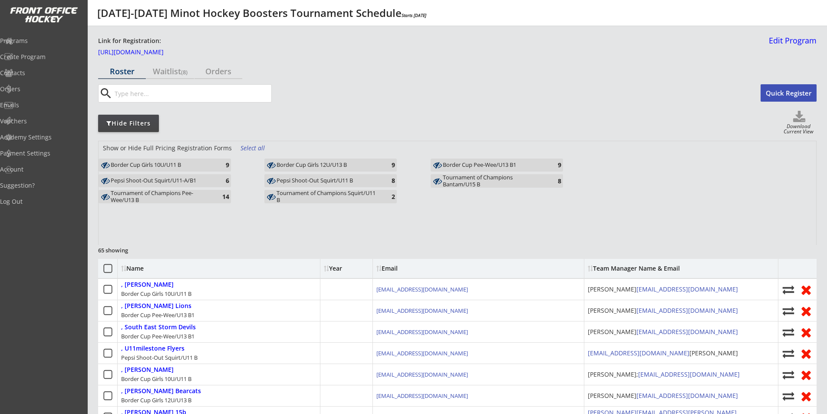
click at [476, 178] on div "Tournament of Champions Bantam/U15 B" at bounding box center [493, 180] width 101 height 13
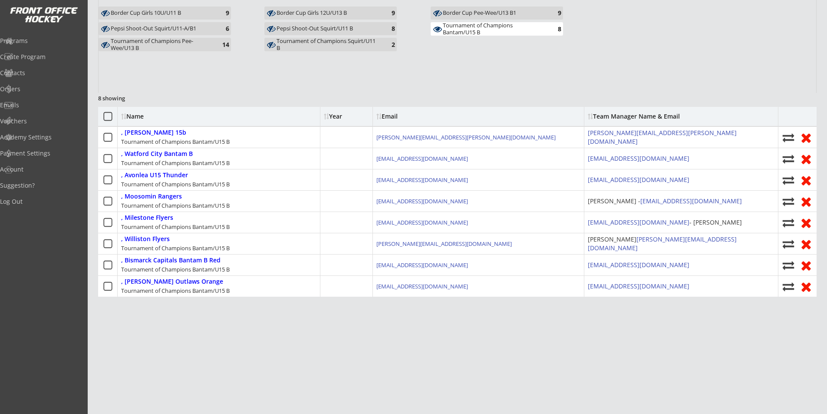
scroll to position [155, 0]
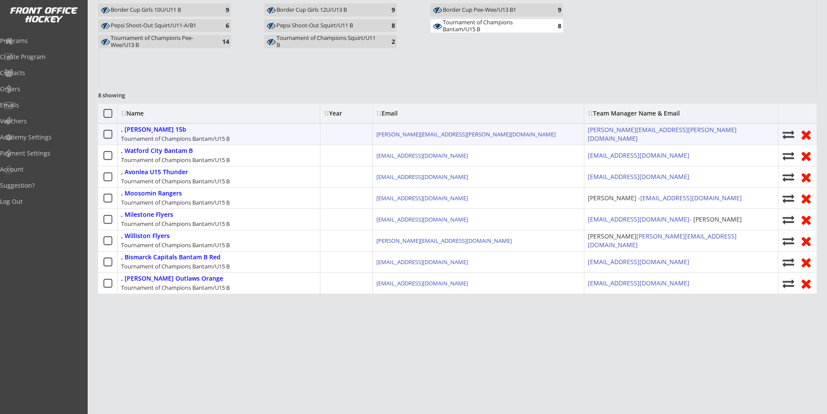
click at [788, 135] on icon at bounding box center [788, 135] width 13 height 12
select select ""1348695171700984260__LOOKUP__1742414321168x277748049997987840""
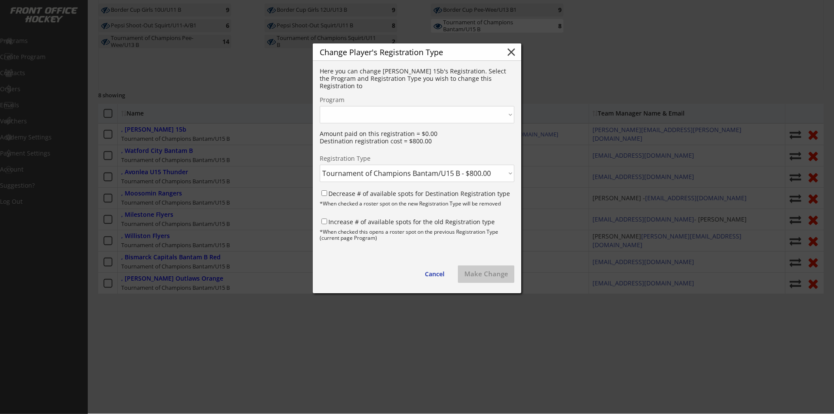
select select ""1348695171700984260__LOOKUP__1742412820987x537569710311735300""
click at [415, 118] on select "Click here... 2025-2026 Minot Hockey Boosters Tournament Schedule - 3/19/25 202…" at bounding box center [417, 114] width 195 height 17
click at [414, 117] on select "Click here... 2025-2026 Minot Hockey Boosters Tournament Schedule - 3/19/25 202…" at bounding box center [417, 114] width 195 height 17
click at [401, 175] on select "Click here... Pepsi Shoot-Out Squirt/U11-A/B1 - $700.00 Pepsi Shoot-Out Squirt/…" at bounding box center [417, 173] width 195 height 17
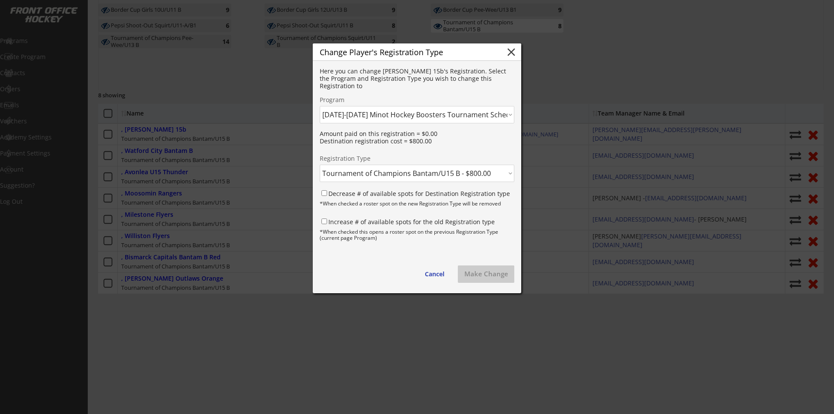
click at [415, 112] on select "Click here... 2025-2026 Minot Hockey Boosters Tournament Schedule - 3/19/25 202…" at bounding box center [417, 114] width 195 height 17
click at [410, 175] on select "Click here... Pepsi Shoot-Out Squirt/U11-A/B1 - $700.00 Pepsi Shoot-Out Squirt/…" at bounding box center [417, 173] width 195 height 17
click at [509, 51] on button "close" at bounding box center [511, 52] width 13 height 13
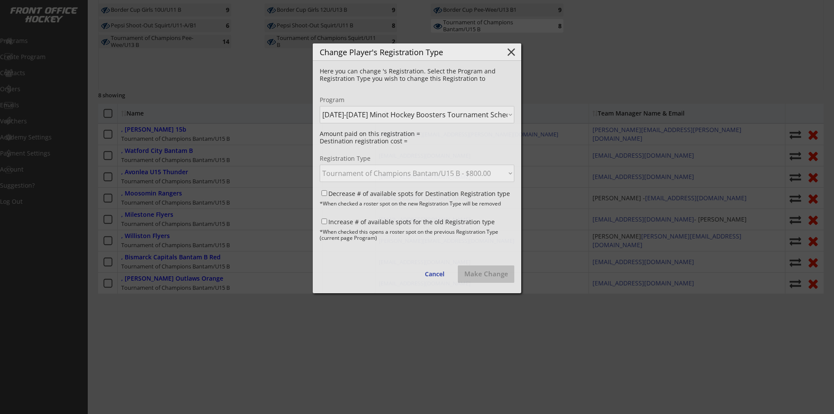
select select ""PLACEHOLDER_1427118222253""
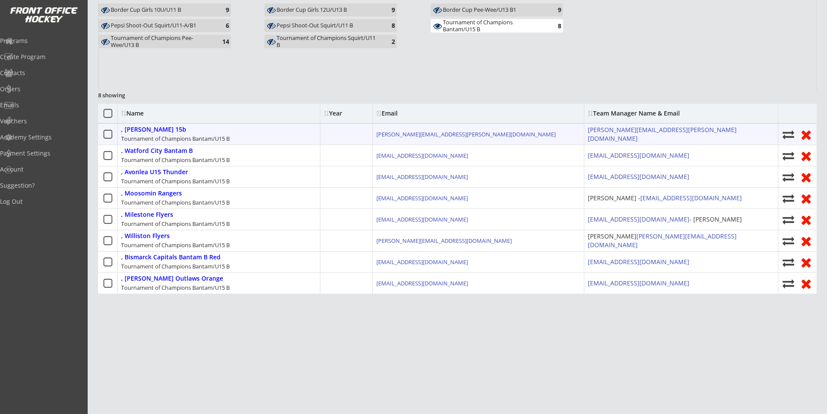
click at [164, 129] on div ", Royals Regina 15b" at bounding box center [153, 129] width 65 height 7
type input "Karla.howat@rbe.sk.ca"
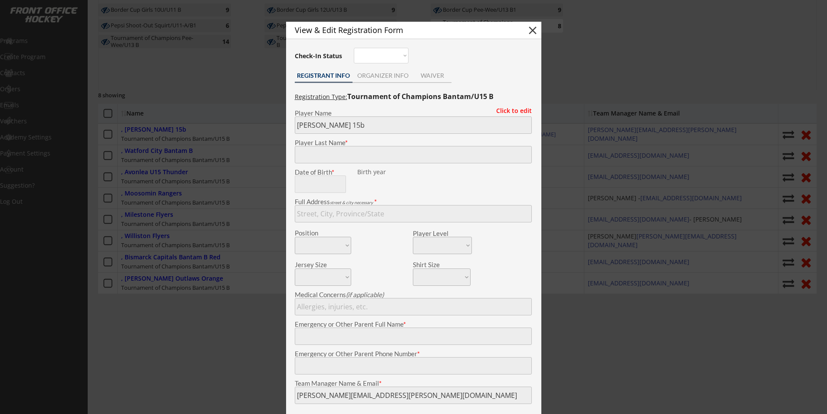
click at [531, 31] on button "close" at bounding box center [532, 30] width 13 height 13
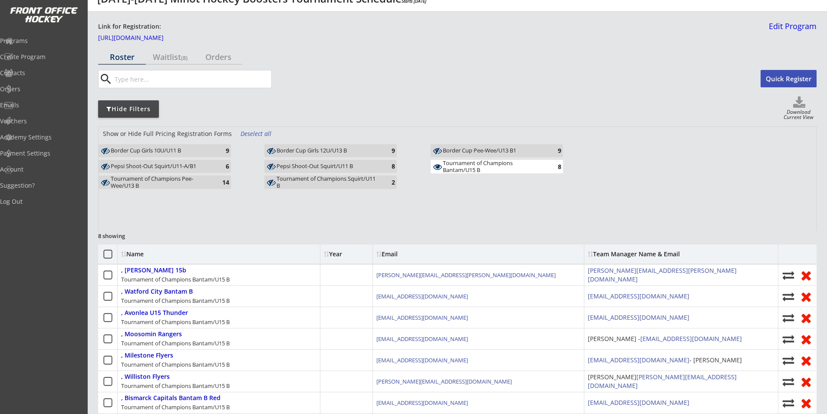
scroll to position [0, 0]
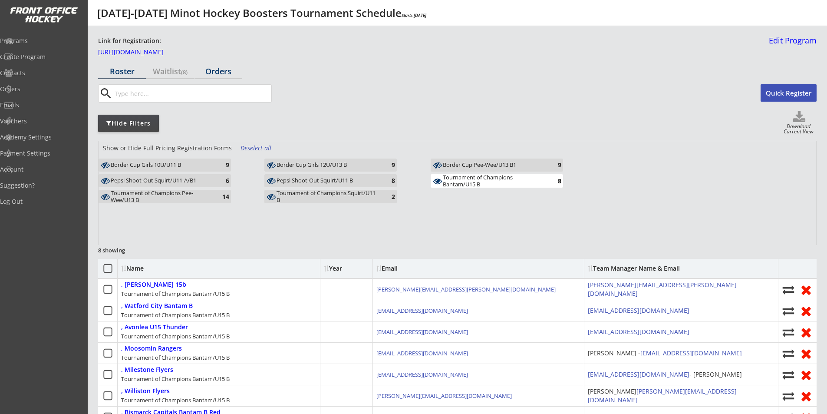
click at [215, 73] on div "Orders" at bounding box center [219, 71] width 48 height 8
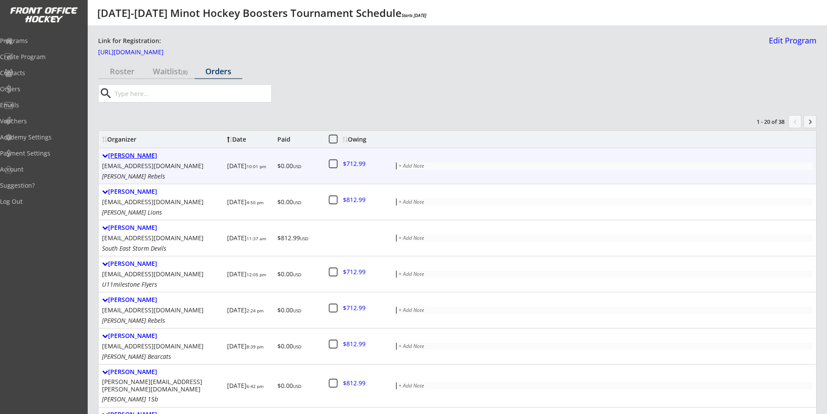
click at [131, 157] on div "[PERSON_NAME]" at bounding box center [163, 155] width 122 height 7
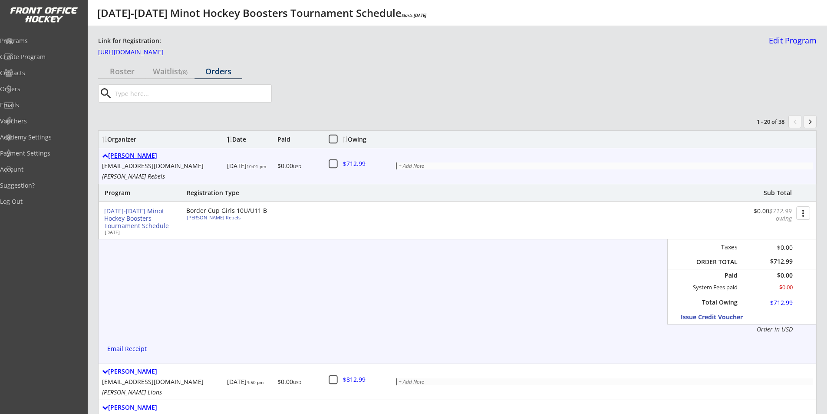
click at [135, 155] on div "[PERSON_NAME]" at bounding box center [163, 155] width 122 height 7
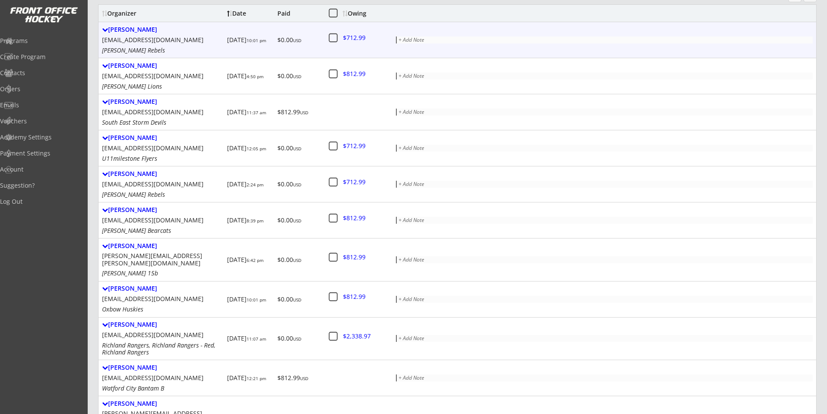
scroll to position [130, 0]
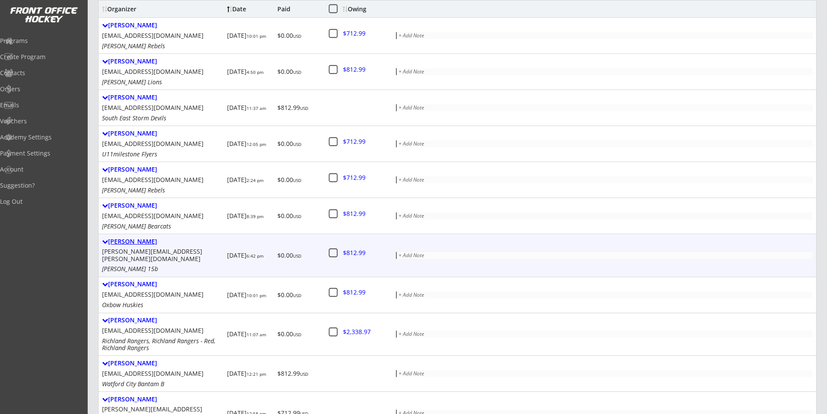
click at [128, 242] on div "Karla Howat" at bounding box center [163, 241] width 122 height 7
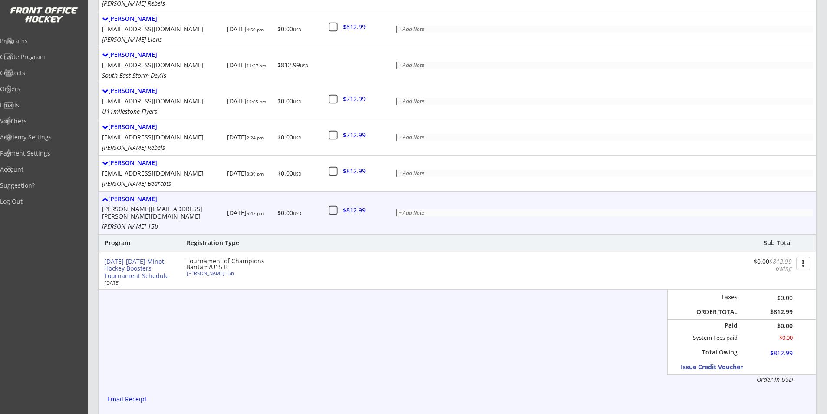
scroll to position [174, 0]
click at [128, 200] on div "Karla Howat" at bounding box center [163, 198] width 122 height 7
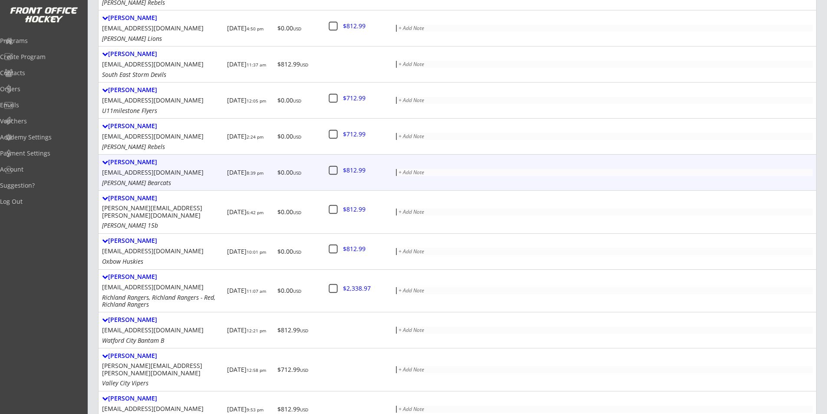
scroll to position [0, 0]
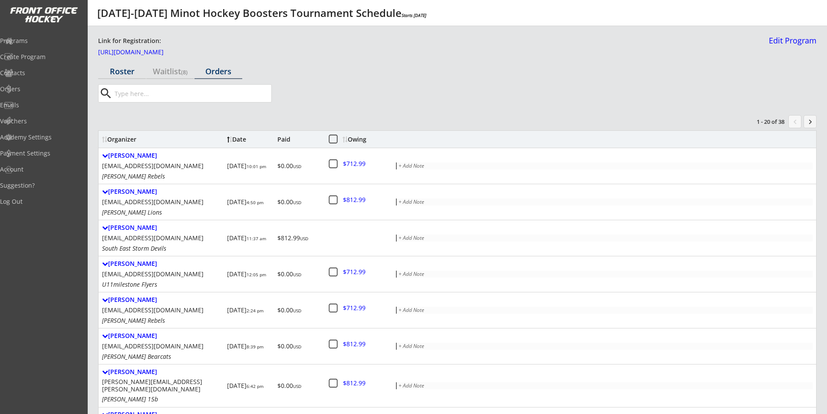
click at [113, 69] on div "Roster" at bounding box center [122, 71] width 48 height 8
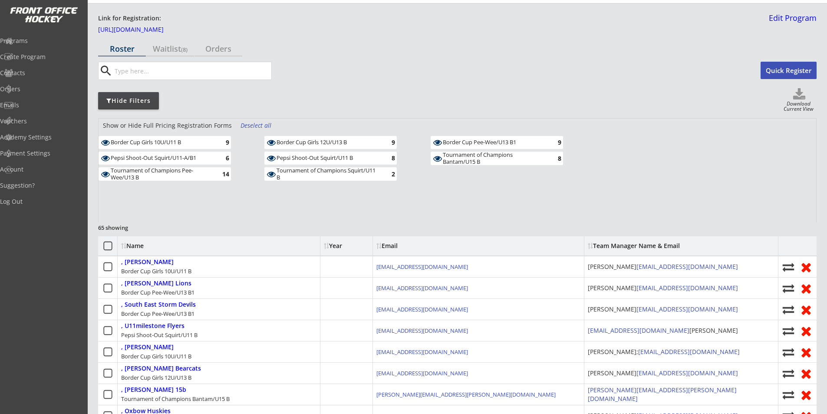
scroll to position [87, 0]
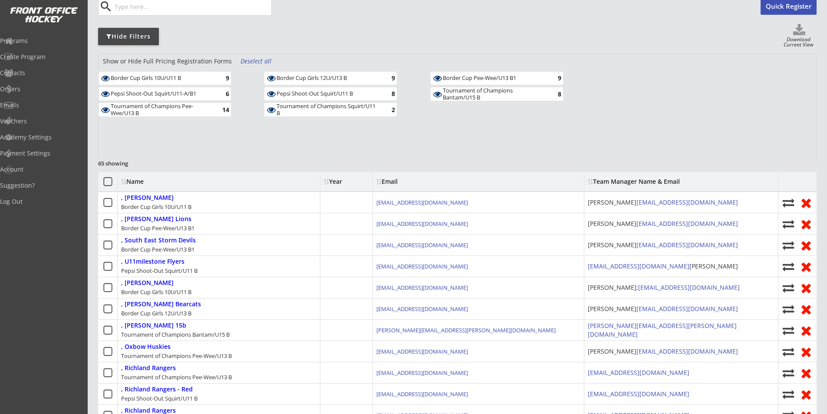
click at [248, 62] on div "Deselect all" at bounding box center [257, 61] width 32 height 9
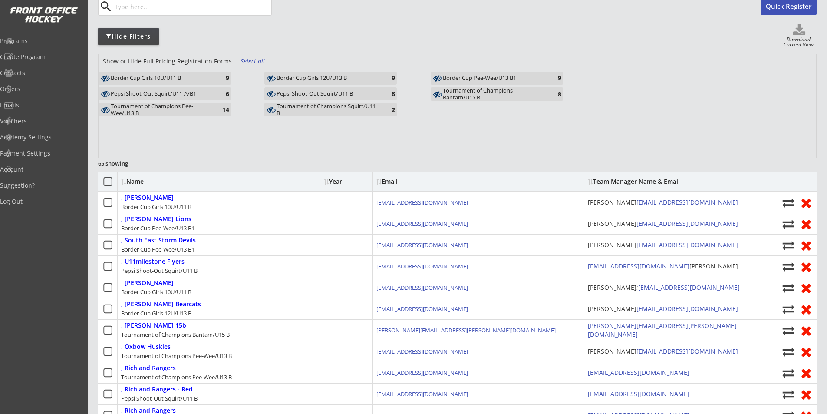
click at [478, 93] on div "Tournament of Champions Bantam/U15 B" at bounding box center [493, 93] width 101 height 13
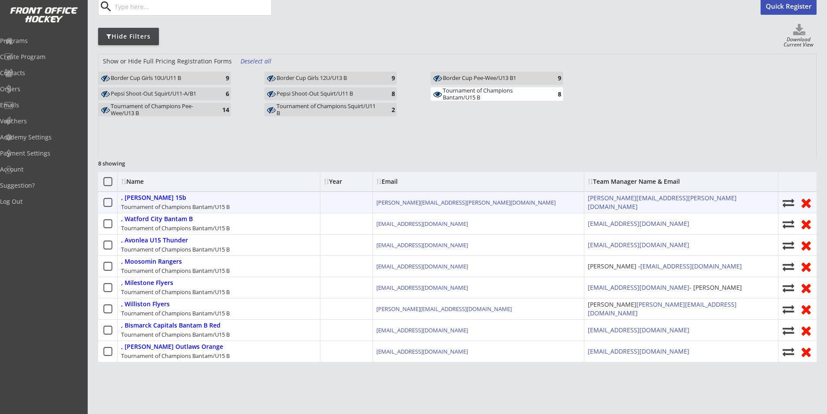
click at [808, 204] on use at bounding box center [806, 202] width 9 height 9
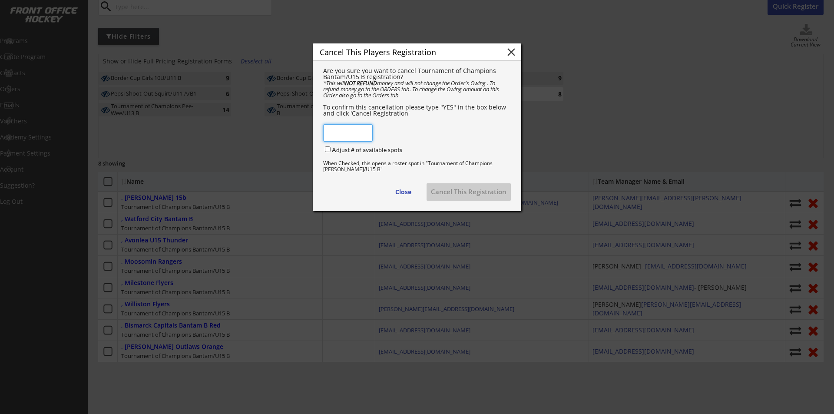
click at [338, 136] on input "input" at bounding box center [348, 132] width 50 height 17
click at [374, 185] on div "Are you sure you want to cancel Tournament of Champions Bantam/U15 B registrati…" at bounding box center [417, 131] width 208 height 140
drag, startPoint x: 338, startPoint y: 140, endPoint x: 278, endPoint y: 135, distance: 60.5
click at [290, 136] on body "2025-2026 Minot Hockey Boosters Tournament Schedule Starts Mar 19, 2025 Link fo…" at bounding box center [417, 120] width 834 height 414
type input "YES"
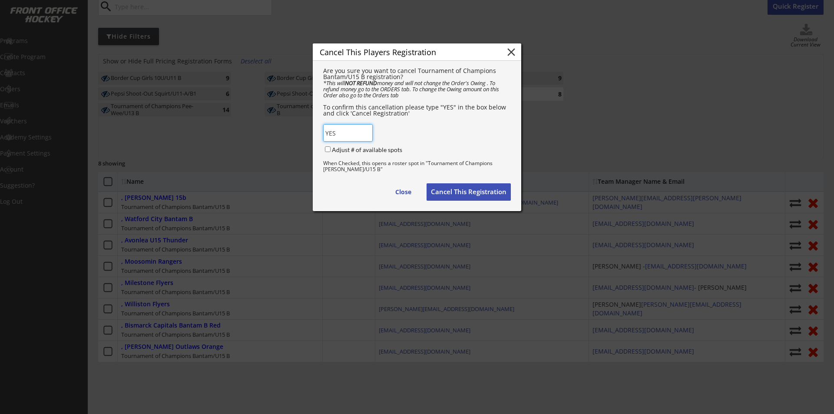
click at [456, 198] on button "Cancel This Registration" at bounding box center [468, 191] width 84 height 17
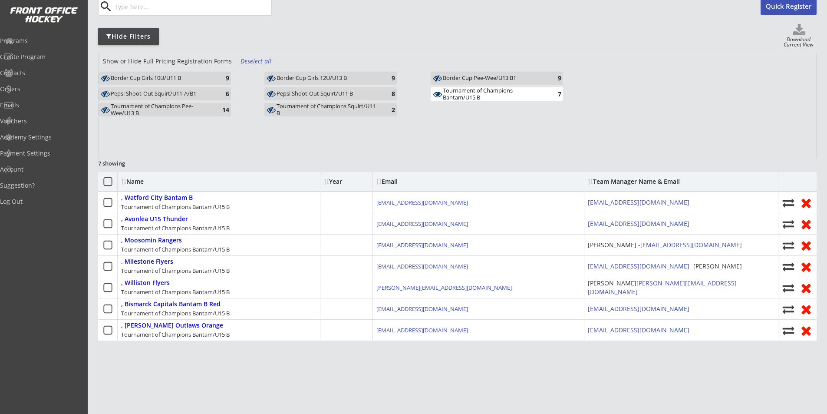
click at [474, 92] on div "Tournament of Champions Bantam/U15 B" at bounding box center [493, 93] width 101 height 13
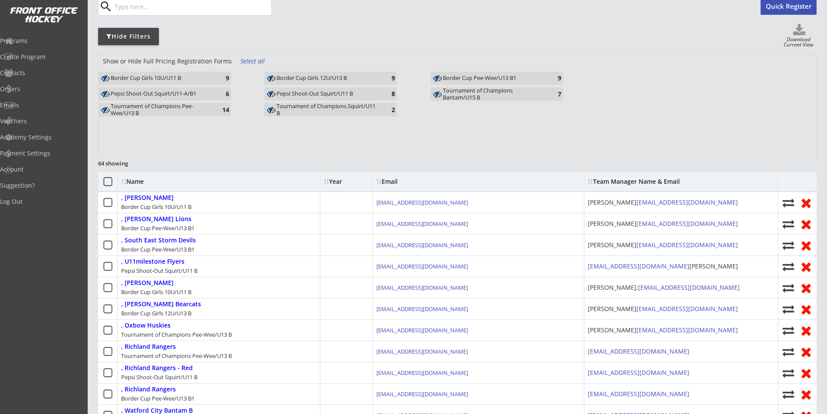
click at [474, 80] on div "Border Cup Pee-Wee/U13 B1" at bounding box center [493, 78] width 101 height 7
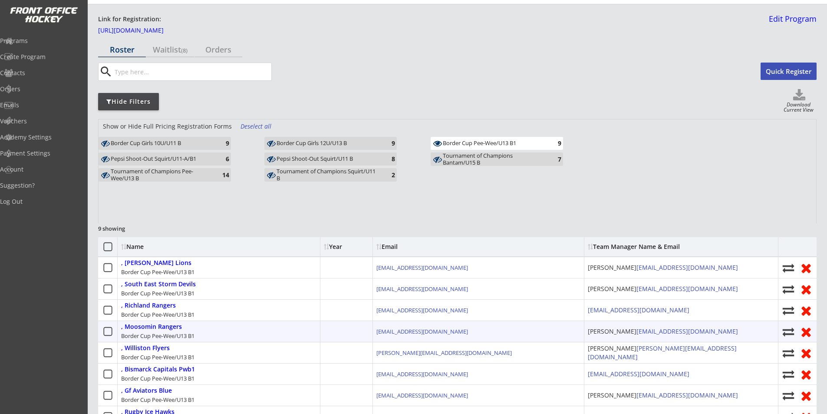
scroll to position [0, 0]
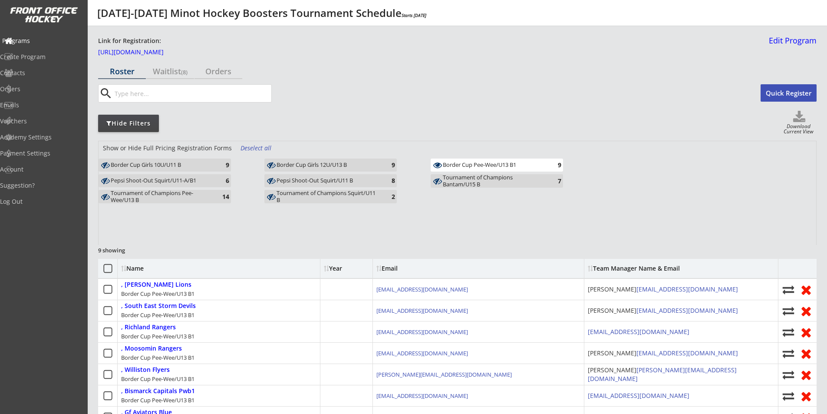
click at [39, 43] on div "Programs" at bounding box center [41, 41] width 78 height 6
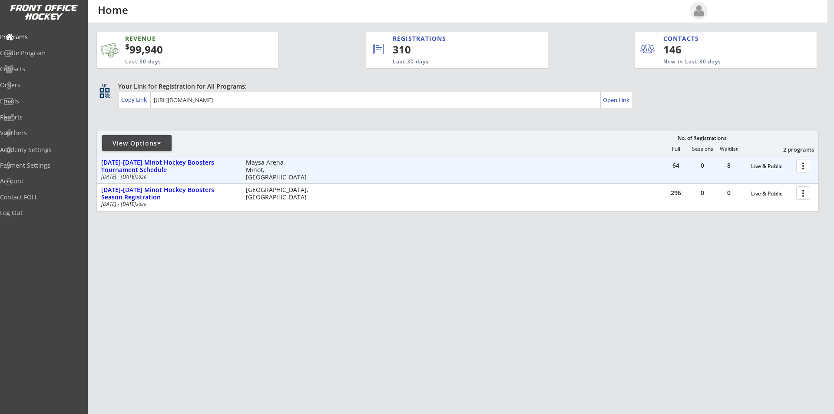
click at [804, 164] on div at bounding box center [804, 165] width 15 height 15
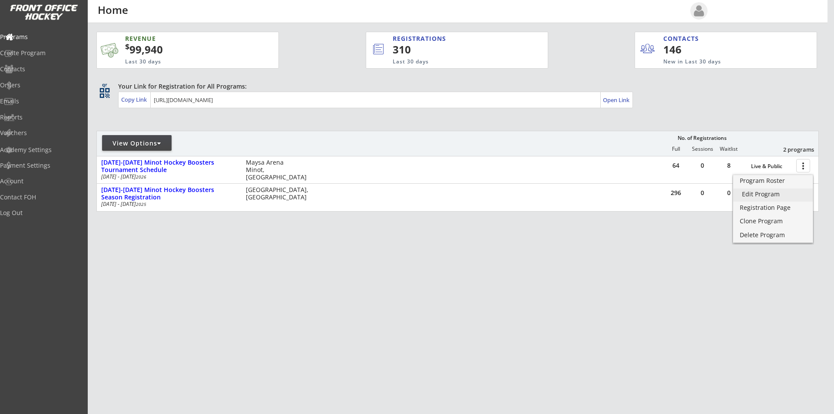
click at [772, 193] on div "Edit Program" at bounding box center [773, 194] width 62 height 6
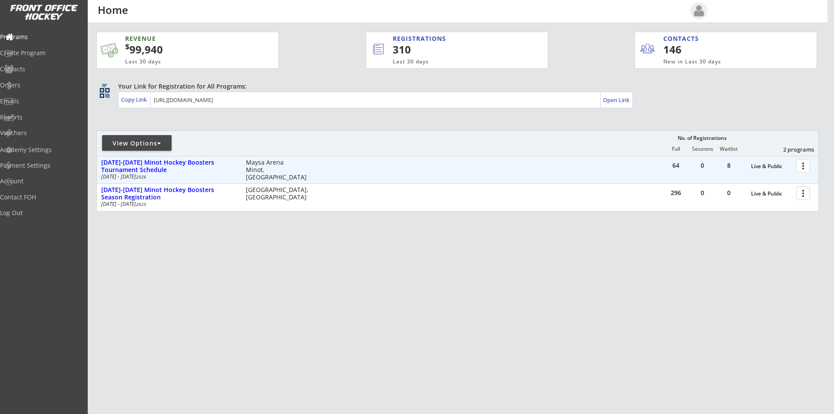
click at [803, 165] on div at bounding box center [804, 165] width 15 height 15
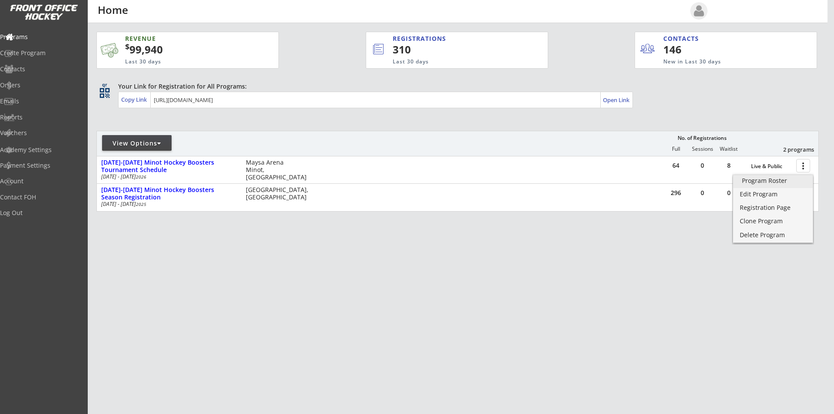
click at [769, 183] on div "Program Roster" at bounding box center [773, 181] width 62 height 6
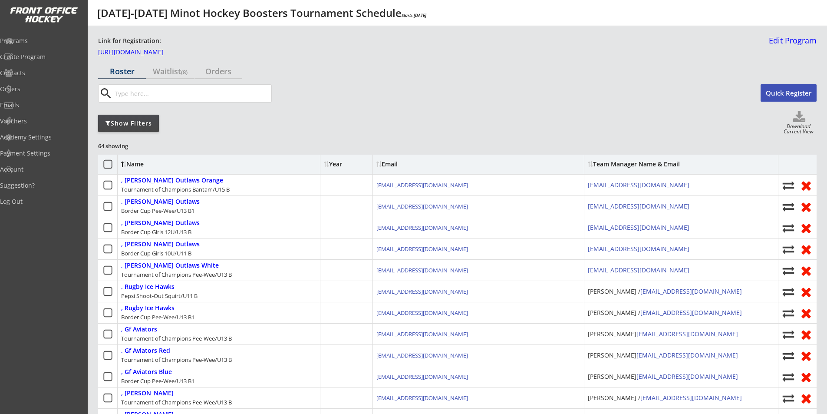
click at [137, 122] on div "Show Filters" at bounding box center [128, 123] width 61 height 9
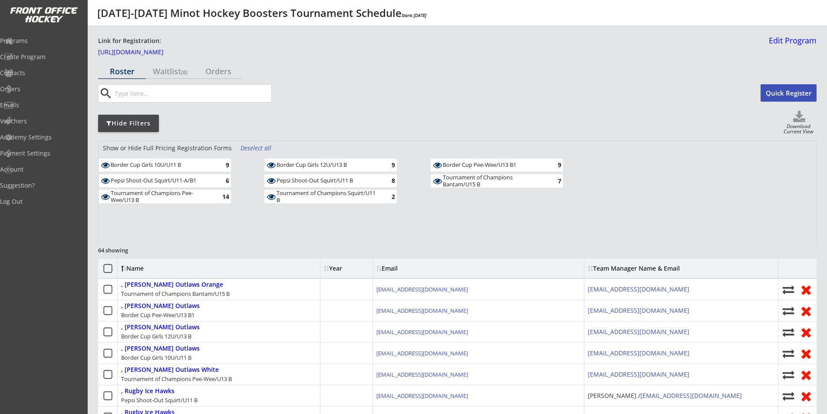
click at [256, 145] on div "Deselect all" at bounding box center [257, 148] width 32 height 9
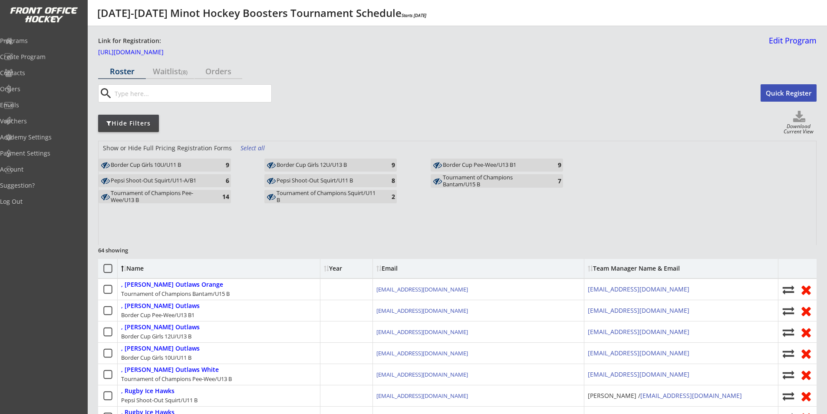
click at [164, 197] on div "Tournament of Champions Pee-Wee/U13 B" at bounding box center [161, 196] width 101 height 13
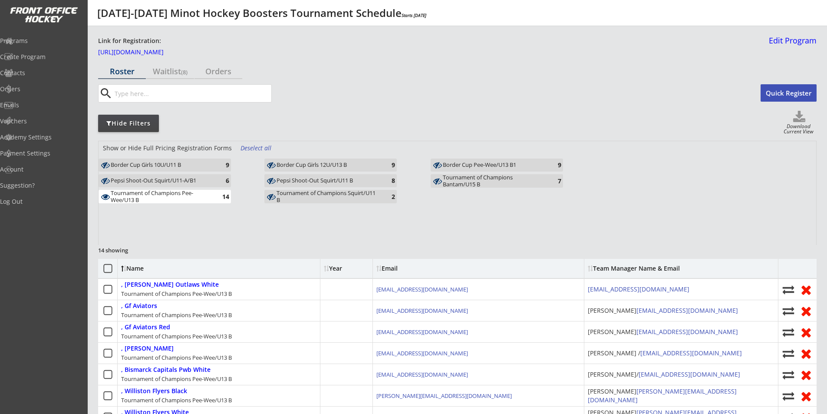
click at [183, 197] on div "Tournament of Champions Pee-Wee/U13 B" at bounding box center [161, 196] width 101 height 13
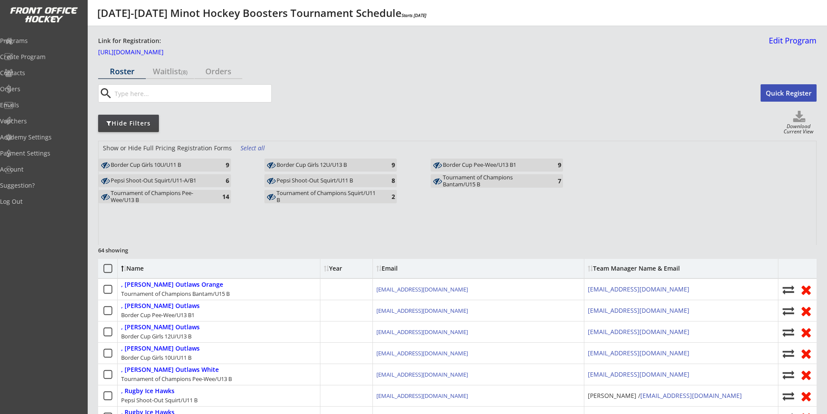
click at [334, 163] on div "Border Cup Girls 12U/U13 B" at bounding box center [327, 165] width 101 height 7
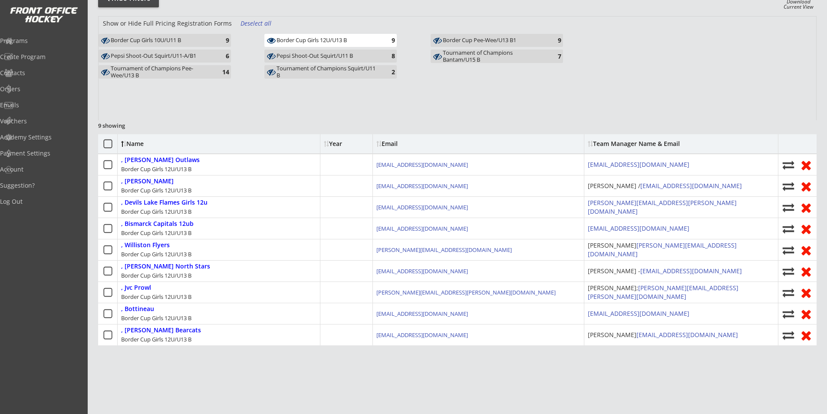
scroll to position [130, 0]
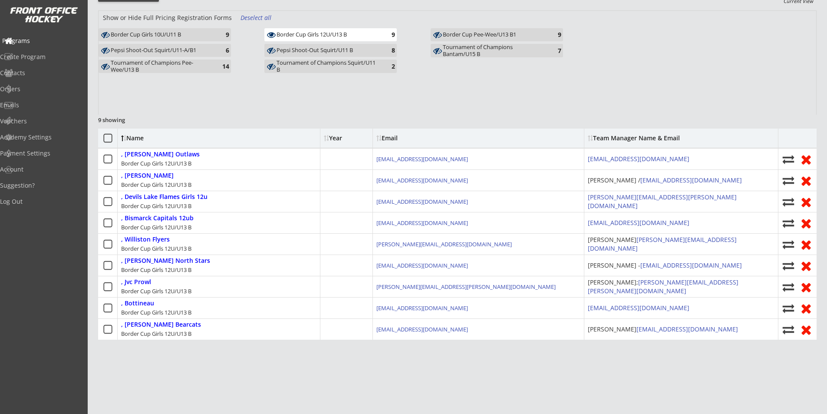
click at [42, 39] on div "Programs" at bounding box center [41, 41] width 78 height 6
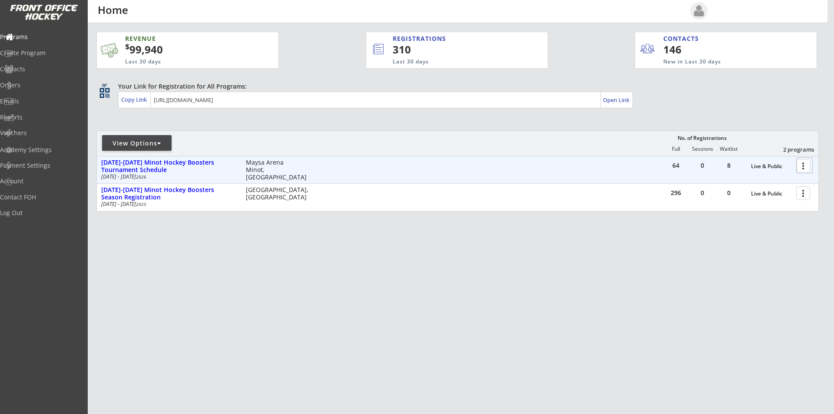
click at [805, 168] on div at bounding box center [804, 165] width 15 height 15
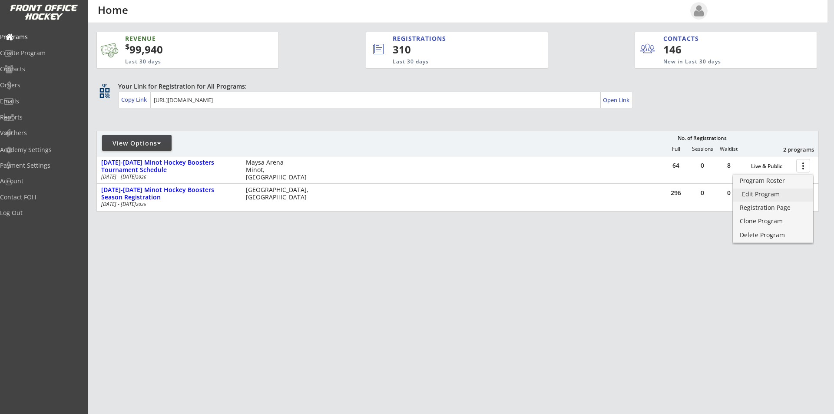
click at [767, 194] on div "Edit Program" at bounding box center [773, 194] width 62 height 6
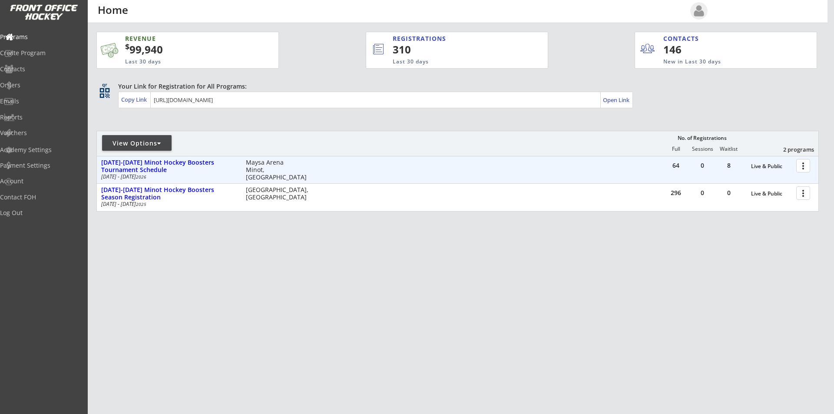
click at [803, 164] on div at bounding box center [804, 165] width 15 height 15
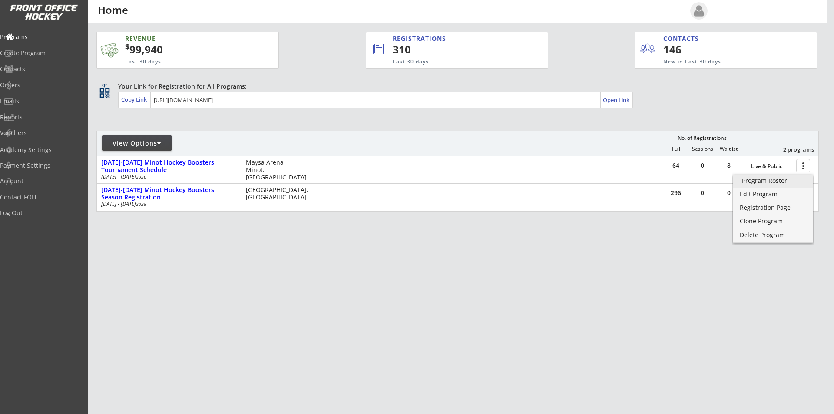
click at [779, 183] on div "Program Roster" at bounding box center [773, 181] width 62 height 6
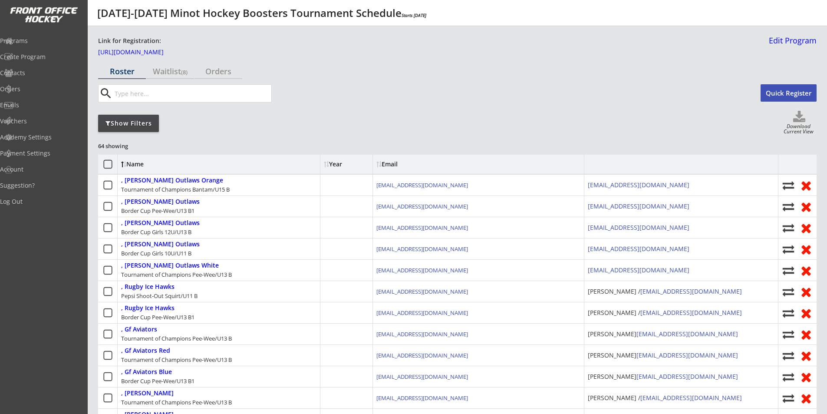
click at [136, 122] on div "Show Filters" at bounding box center [128, 123] width 61 height 9
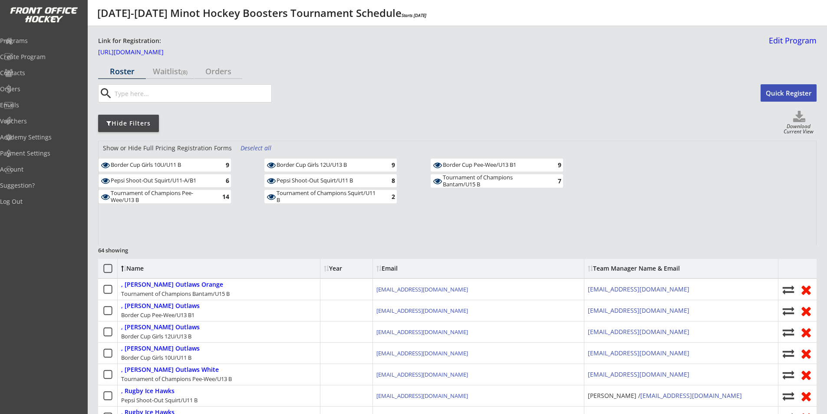
click at [464, 182] on div "Tournament of Champions Bantam/U15 B" at bounding box center [493, 180] width 101 height 13
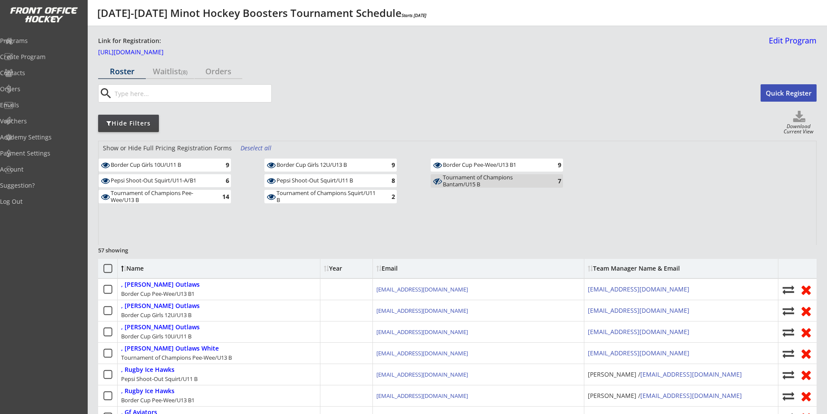
click at [471, 165] on div "Border Cup Pee-Wee/U13 B1" at bounding box center [493, 165] width 101 height 7
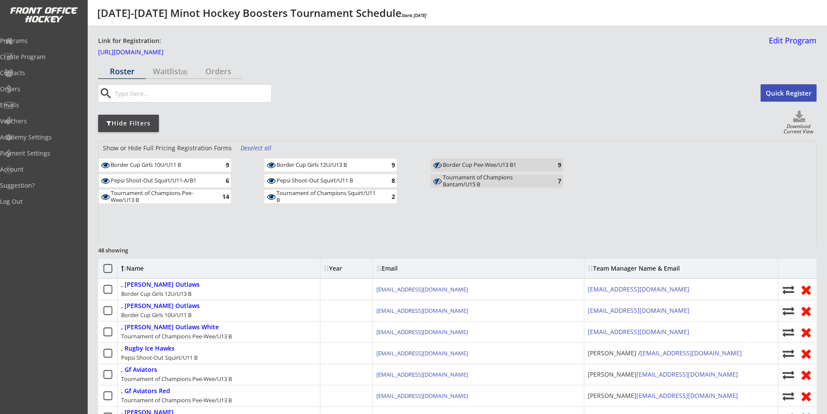
drag, startPoint x: 343, startPoint y: 196, endPoint x: 340, endPoint y: 190, distance: 6.9
click at [343, 195] on div "Tournament of Champions Squirt/U11 B" at bounding box center [327, 196] width 101 height 13
click at [337, 178] on div "Pepsi Shoot-Out Squirt/U11 B" at bounding box center [327, 180] width 101 height 7
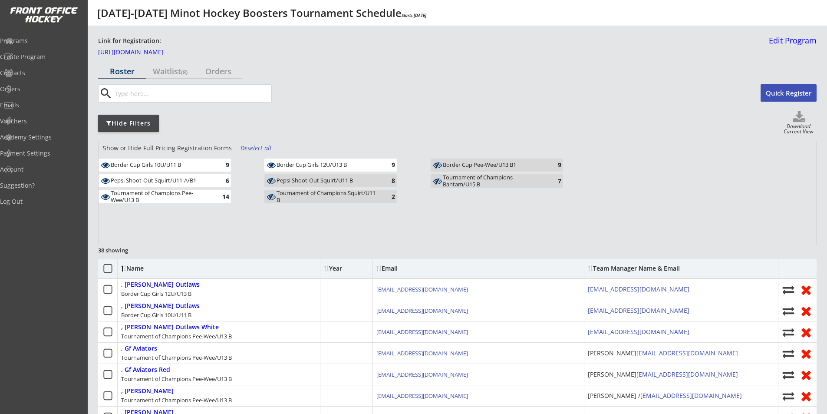
click at [334, 168] on div "Border Cup Girls 12U/U13 B" at bounding box center [327, 165] width 101 height 7
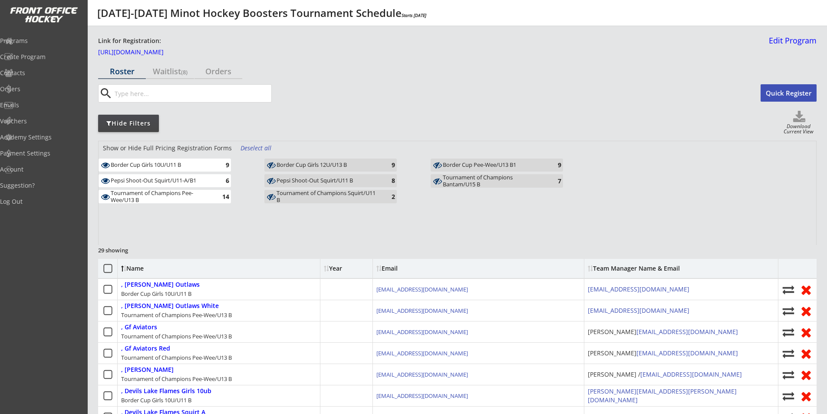
click at [201, 195] on div "Tournament of Champions Pee-Wee/U13 B" at bounding box center [161, 196] width 101 height 13
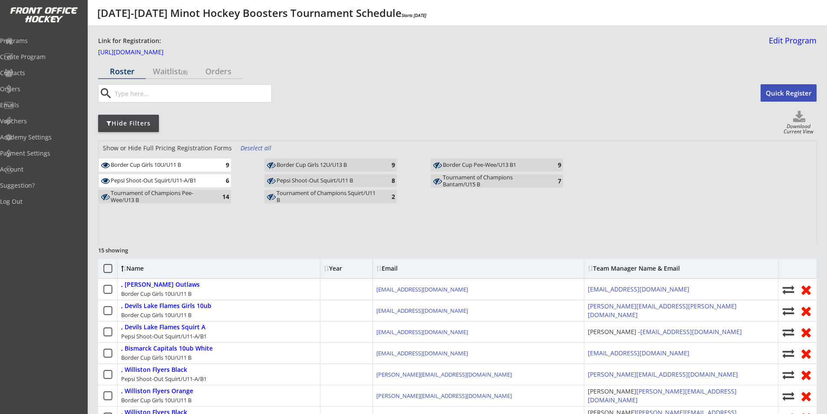
click at [197, 180] on div "Pepsi Shoot-Out Squirt/U11-A/B1" at bounding box center [161, 180] width 101 height 7
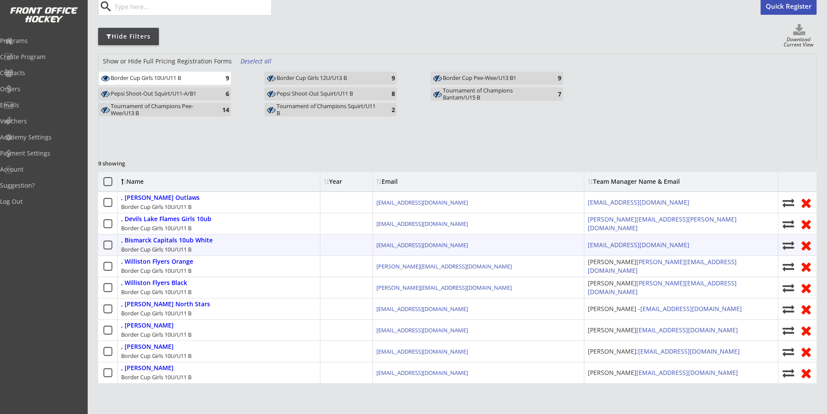
scroll to position [130, 0]
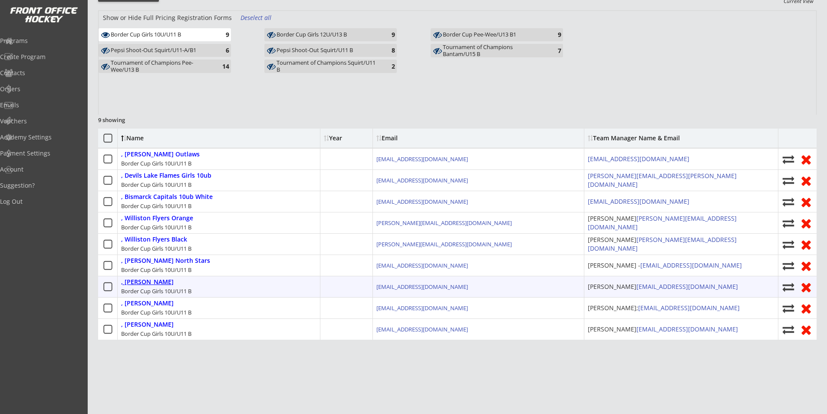
click at [150, 284] on div ", Regina Rebels" at bounding box center [147, 281] width 53 height 7
type input "Jessica jessicangoodwin@hotmail.com"
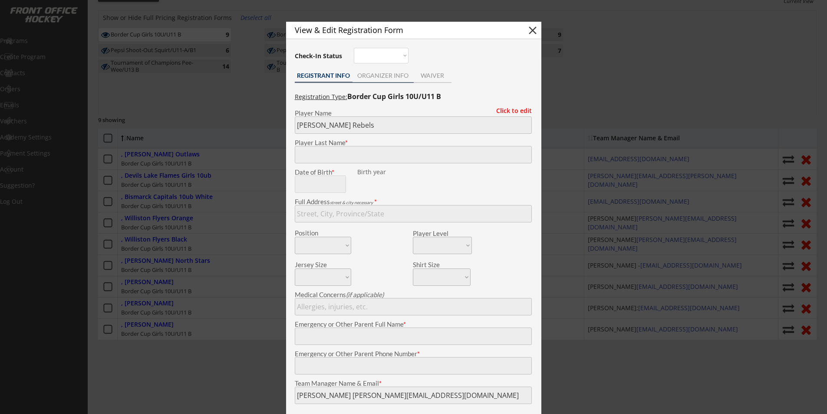
click at [386, 77] on div "ORGANIZER INFO" at bounding box center [383, 76] width 61 height 6
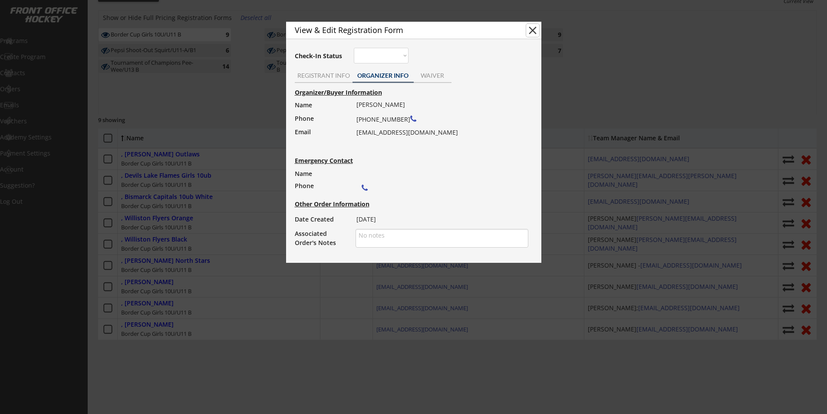
click at [532, 27] on button "close" at bounding box center [532, 30] width 13 height 13
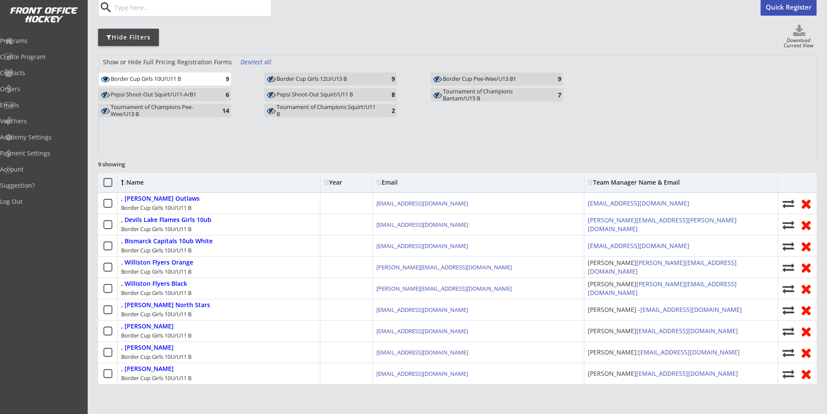
scroll to position [43, 0]
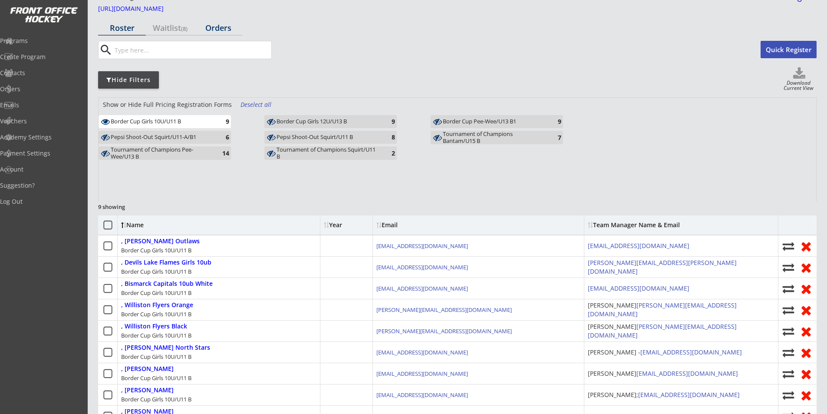
click at [218, 25] on div "Orders" at bounding box center [219, 28] width 48 height 8
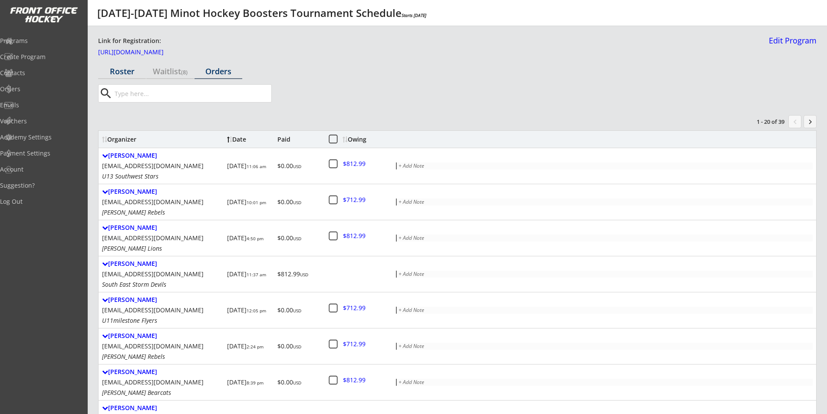
click at [121, 73] on div "Roster" at bounding box center [122, 71] width 48 height 8
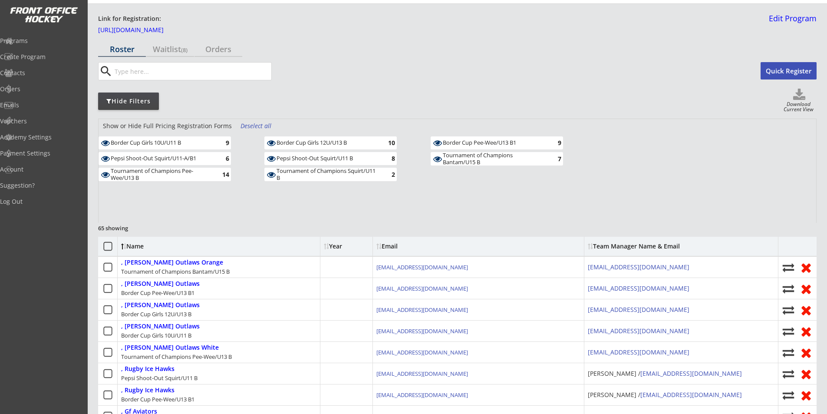
scroll to position [43, 0]
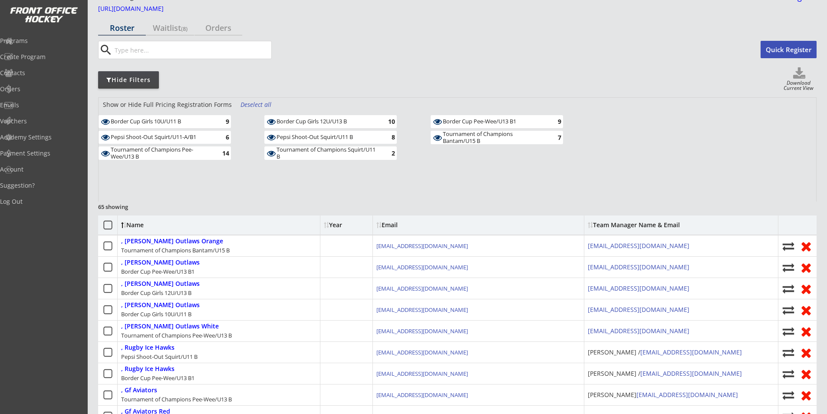
click at [183, 122] on div "Border Cup Girls 10U/U11 B" at bounding box center [161, 121] width 101 height 7
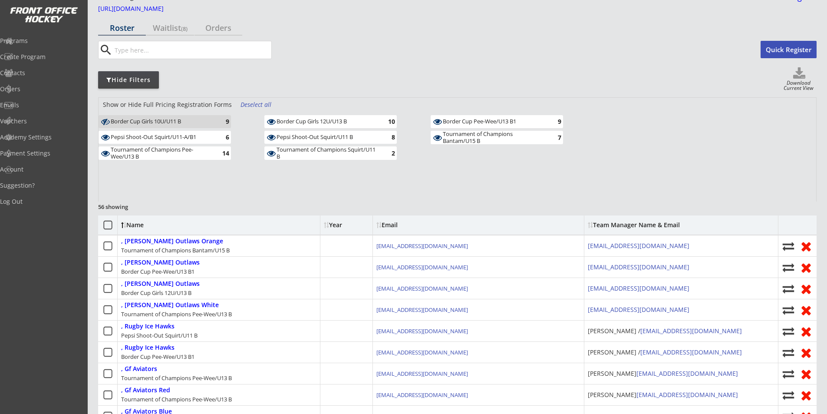
click at [181, 136] on div "Pepsi Shoot-Out Squirt/U11-A/B1" at bounding box center [161, 137] width 101 height 7
click at [173, 154] on div "Tournament of Champions Pee-Wee/U13 B" at bounding box center [161, 152] width 101 height 13
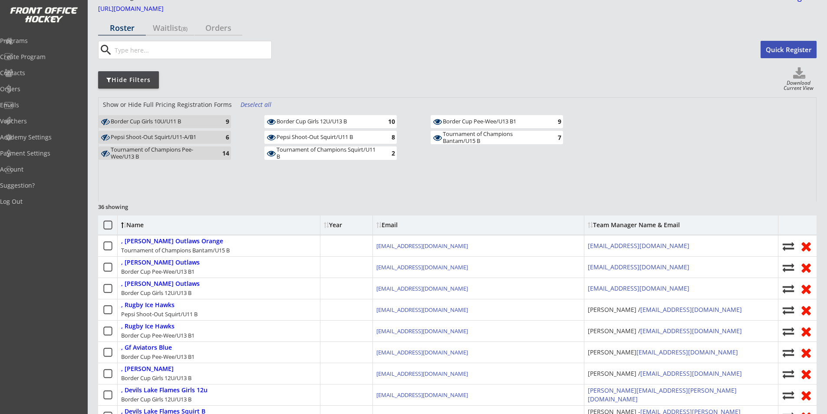
click at [303, 120] on div "Border Cup Girls 12U/U13 B" at bounding box center [327, 121] width 101 height 7
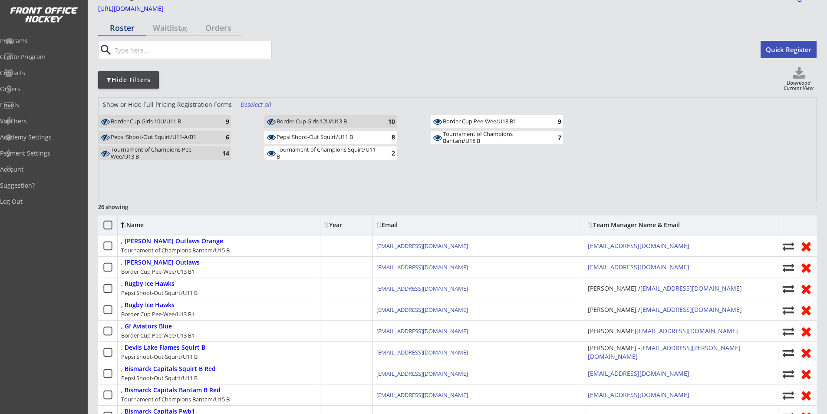
click at [310, 140] on div "Pepsi Shoot-Out Squirt/U11 B" at bounding box center [327, 137] width 101 height 7
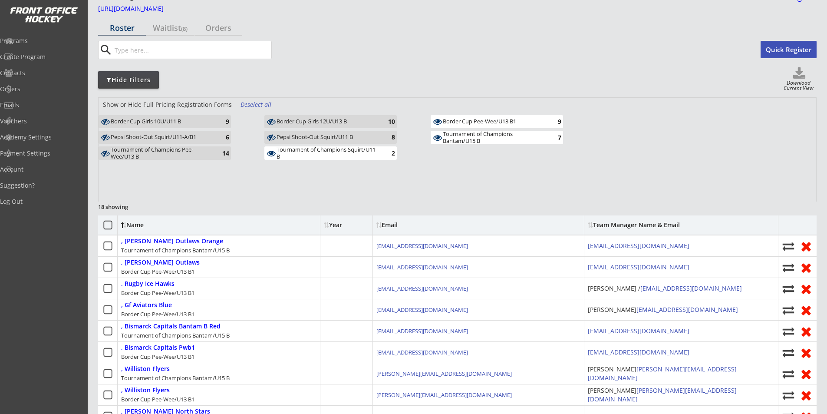
click at [311, 153] on div "Tournament of Champions Squirt/U11 B" at bounding box center [327, 152] width 101 height 13
click at [474, 122] on div "Border Cup Pee-Wee/U13 B1" at bounding box center [493, 121] width 101 height 7
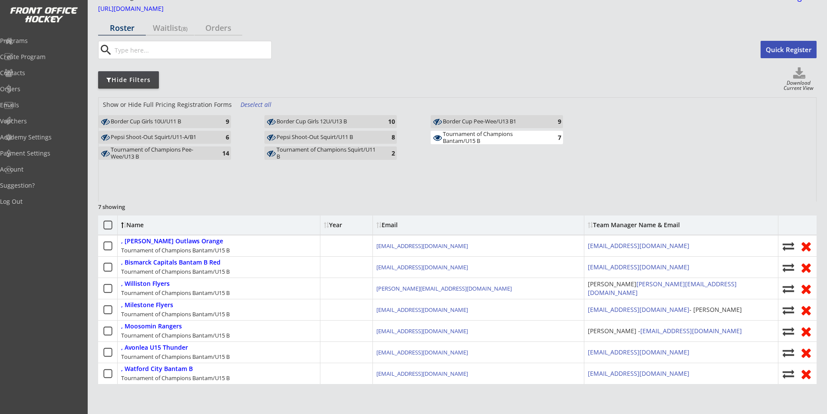
click at [475, 135] on div "Tournament of Champions Bantam/U15 B" at bounding box center [493, 137] width 101 height 13
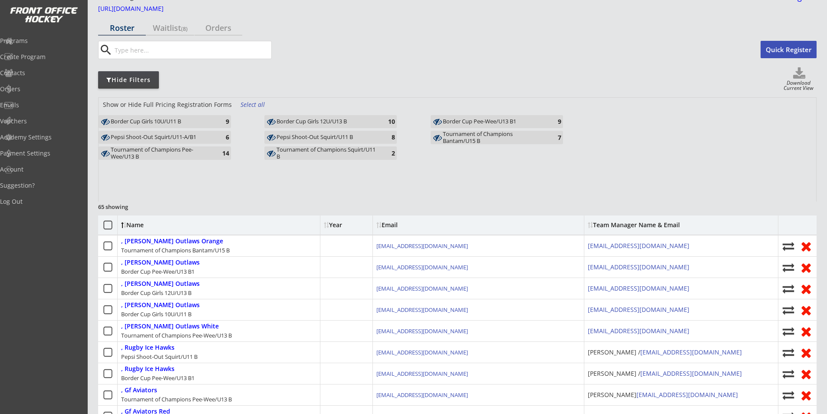
click at [149, 122] on div "Border Cup Girls 10U/U11 B" at bounding box center [161, 121] width 101 height 7
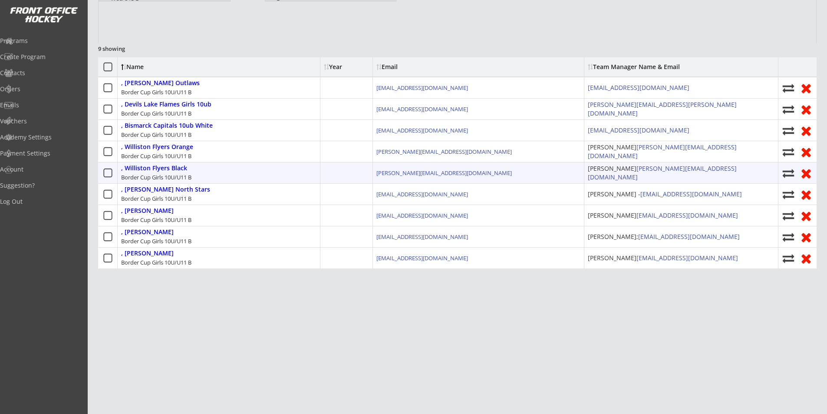
scroll to position [217, 0]
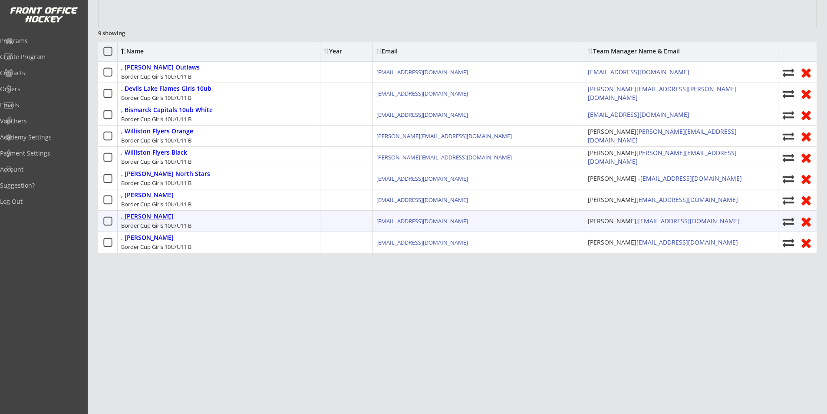
click at [152, 215] on div ", [PERSON_NAME]" at bounding box center [147, 216] width 53 height 7
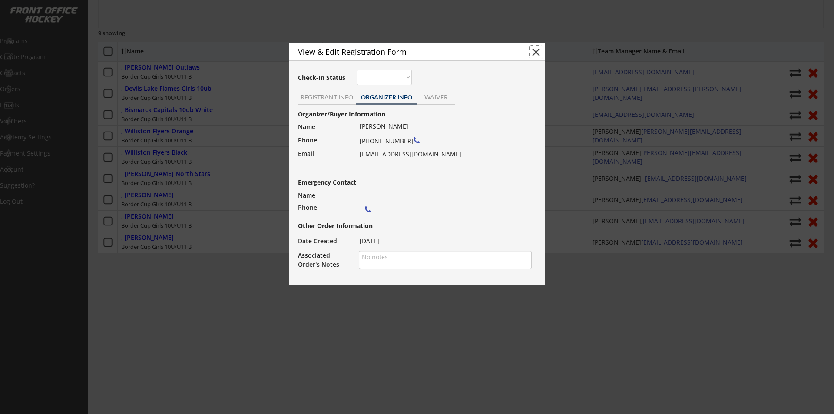
click at [539, 52] on button "close" at bounding box center [535, 52] width 13 height 13
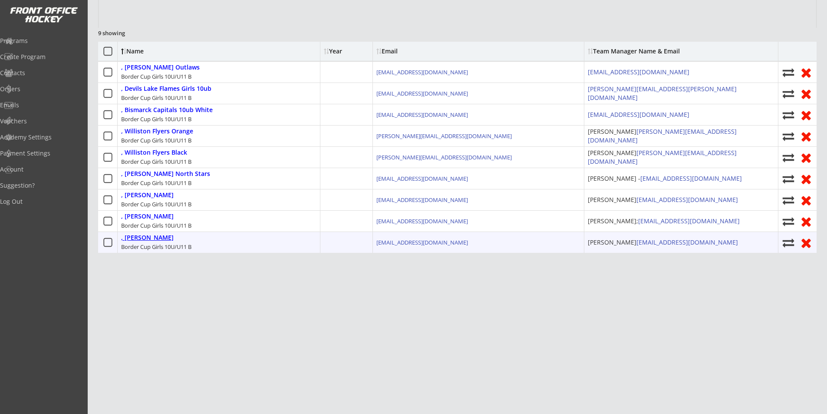
click at [152, 237] on div ", [PERSON_NAME]" at bounding box center [147, 237] width 53 height 7
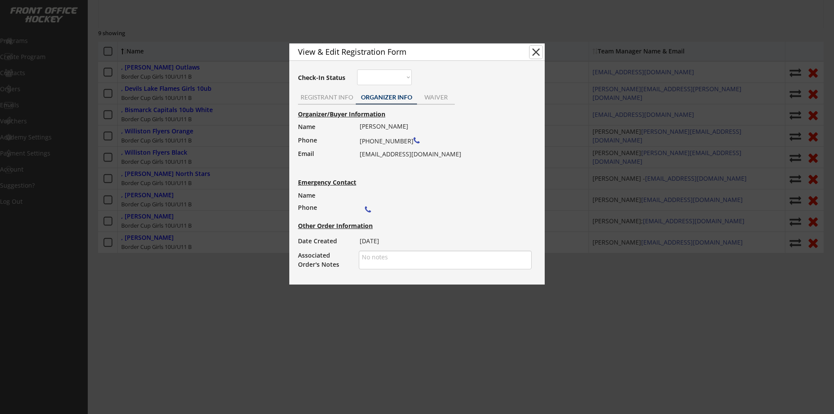
click at [534, 52] on button "close" at bounding box center [535, 52] width 13 height 13
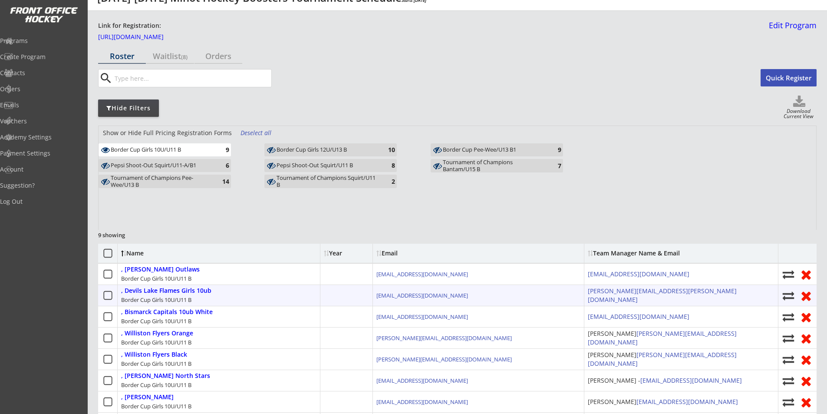
scroll to position [0, 0]
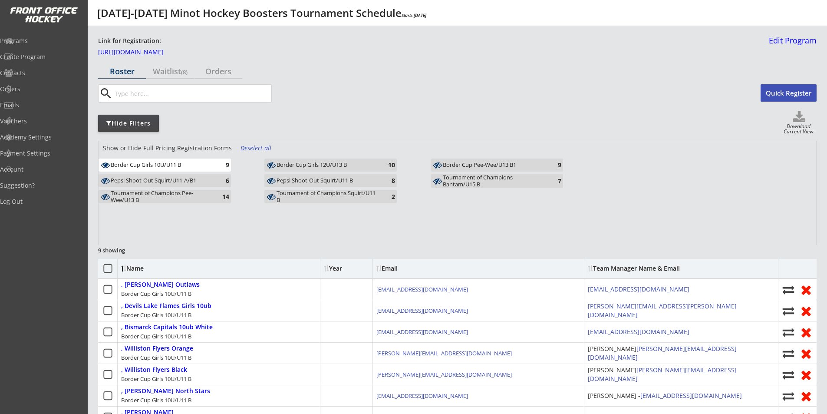
click at [186, 165] on div "Border Cup Girls 10U/U11 B" at bounding box center [161, 165] width 101 height 7
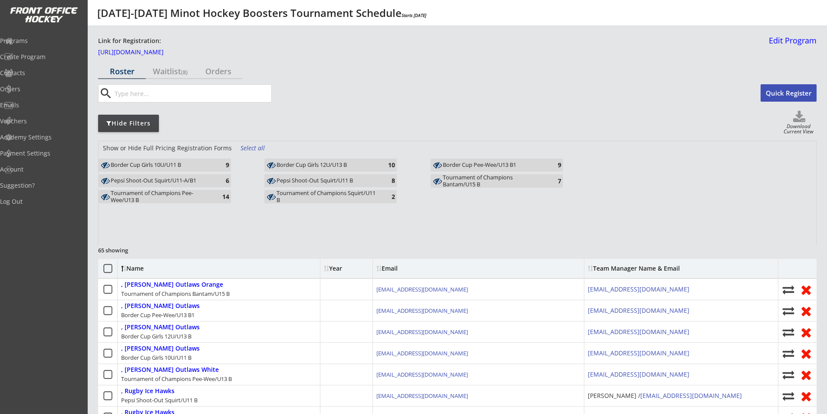
click at [322, 160] on div "Border Cup Girls 12U/U13 B 10" at bounding box center [330, 165] width 132 height 13
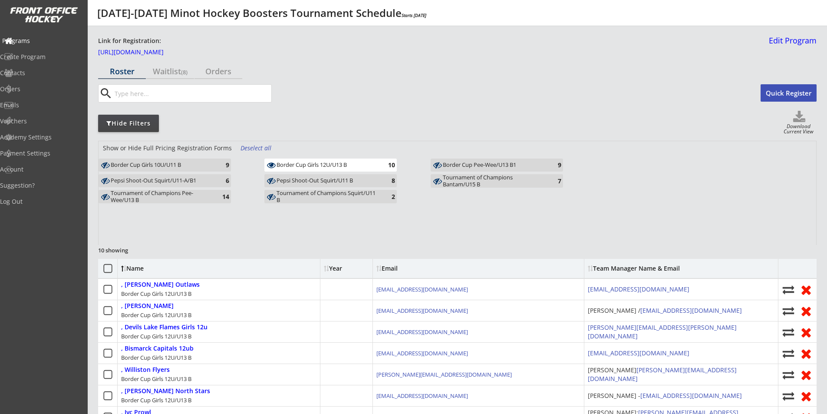
click at [29, 41] on div "Programs" at bounding box center [41, 41] width 78 height 6
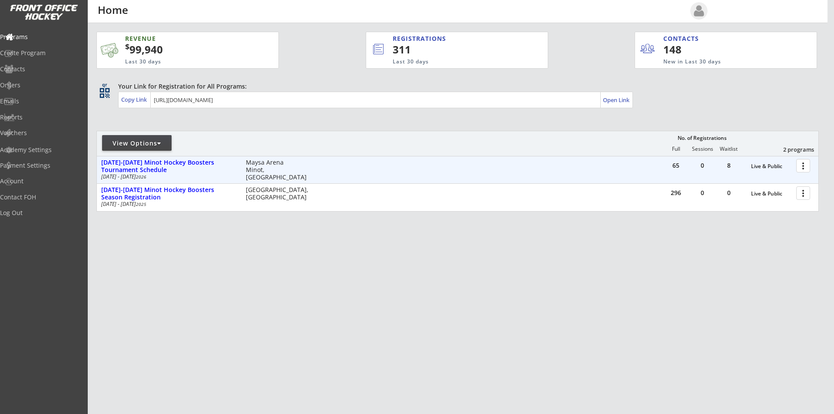
click at [803, 164] on div at bounding box center [804, 165] width 15 height 15
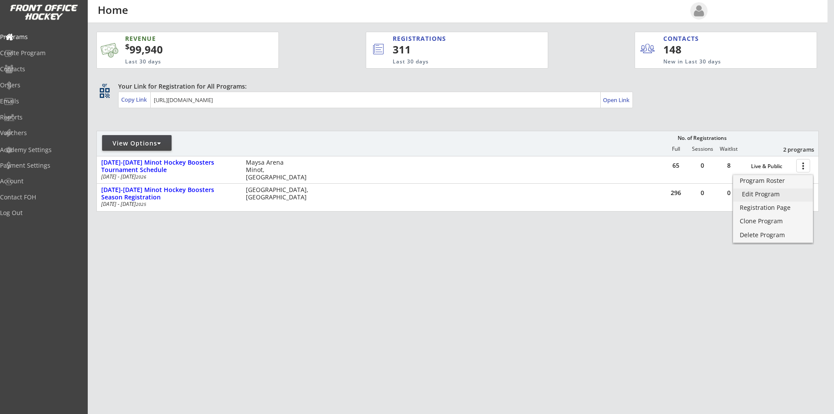
click at [782, 191] on div "Edit Program" at bounding box center [773, 194] width 62 height 6
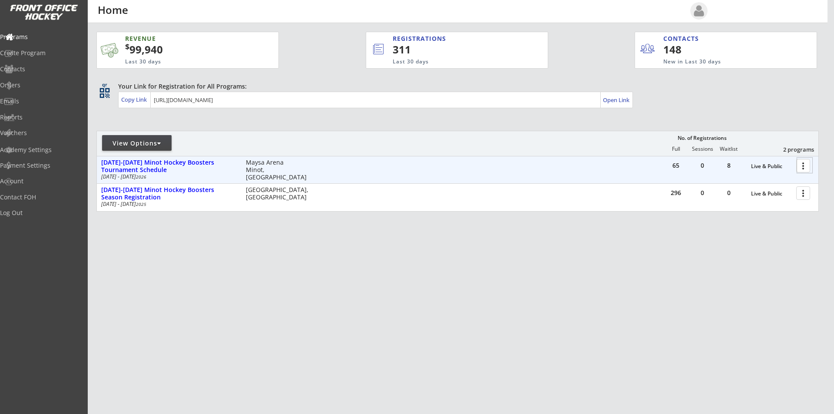
click at [804, 166] on div at bounding box center [804, 165] width 15 height 15
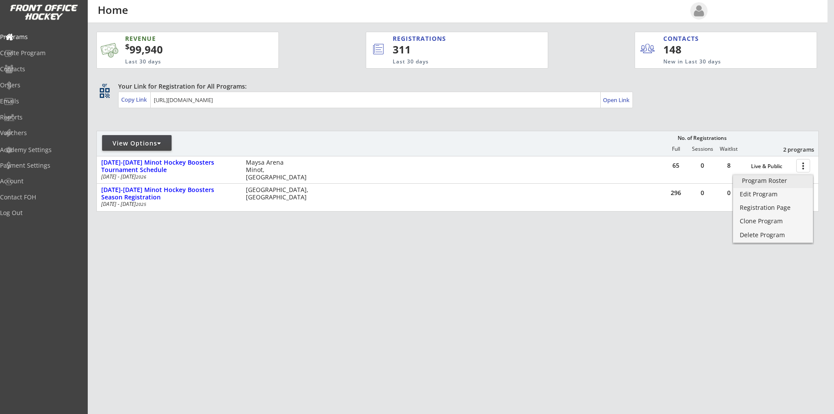
click at [766, 185] on link "Program Roster" at bounding box center [772, 181] width 79 height 13
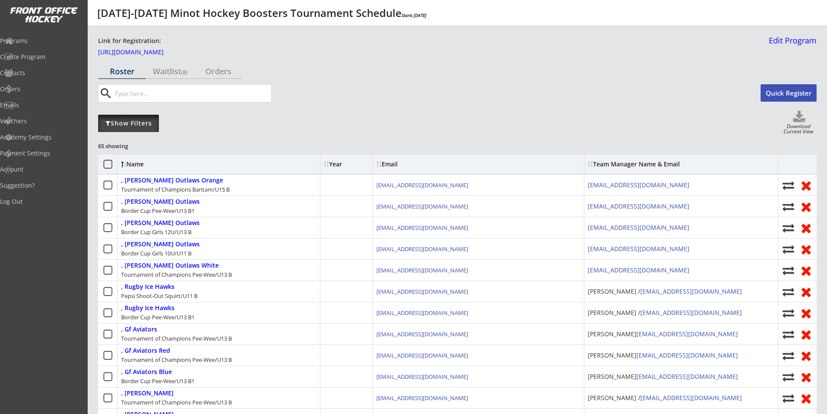
click at [133, 125] on div "Show Filters" at bounding box center [128, 123] width 61 height 9
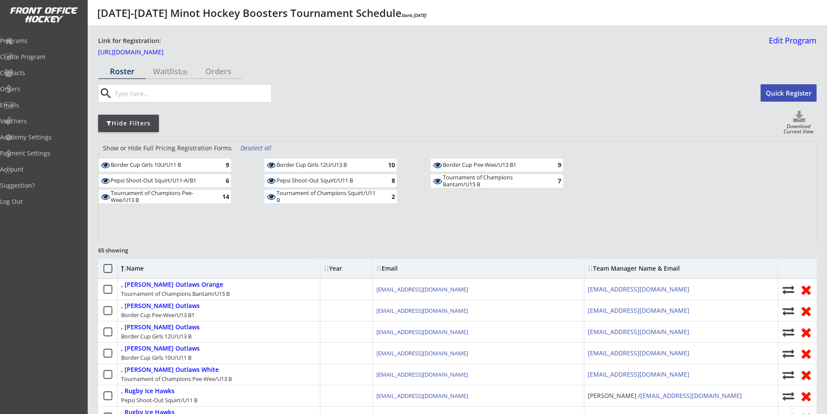
click at [182, 182] on div "Pepsi Shoot-Out Squirt/U11-A/B1" at bounding box center [161, 180] width 101 height 7
click at [177, 197] on div "Tournament of Champions Pee-Wee/U13 B" at bounding box center [161, 196] width 101 height 13
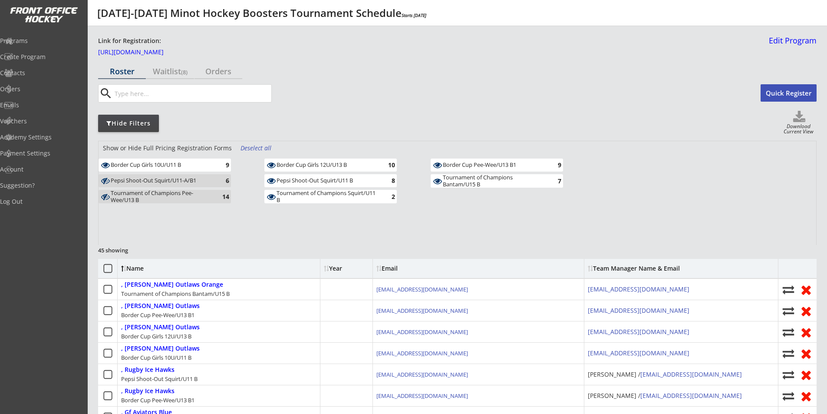
drag, startPoint x: 317, startPoint y: 195, endPoint x: 320, endPoint y: 185, distance: 10.3
click at [317, 194] on div "Tournament of Champions Squirt/U11 B" at bounding box center [327, 196] width 101 height 13
click at [323, 178] on div "Pepsi Shoot-Out Squirt/U11 B" at bounding box center [327, 180] width 101 height 7
click at [462, 180] on div "Tournament of Champions Bantam/U15 B" at bounding box center [493, 180] width 101 height 13
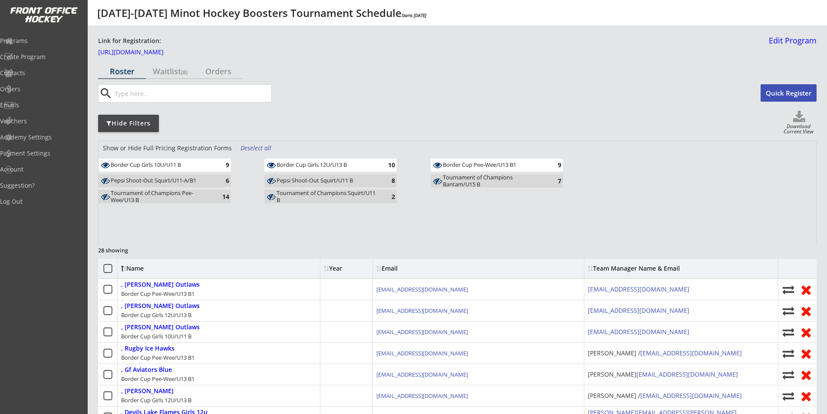
click at [472, 165] on div "Border Cup Pee-Wee/U13 B1" at bounding box center [493, 165] width 101 height 7
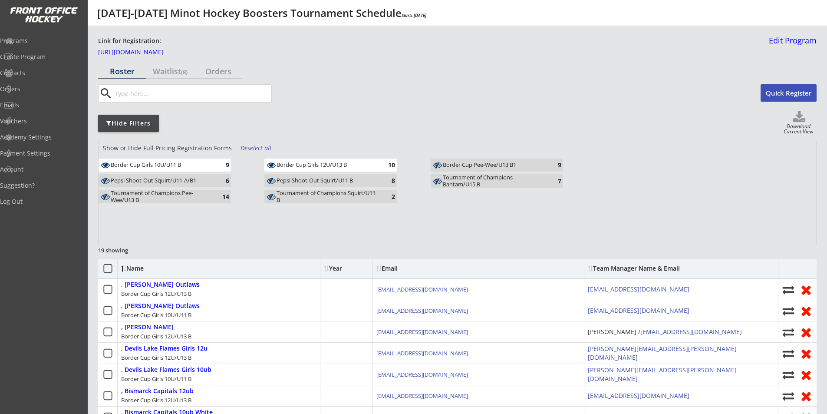
click at [352, 167] on div "Border Cup Girls 12U/U13 B" at bounding box center [327, 165] width 101 height 7
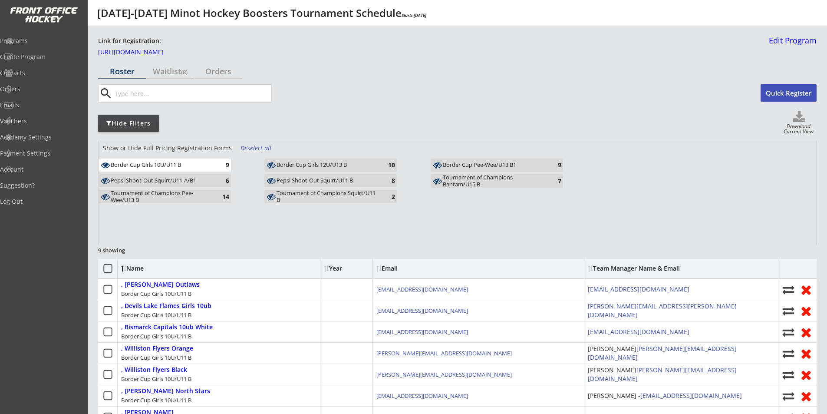
drag, startPoint x: 165, startPoint y: 167, endPoint x: 195, endPoint y: 170, distance: 29.7
click at [165, 166] on div "Border Cup Girls 10U/U11 B" at bounding box center [161, 165] width 101 height 7
